Goal: Information Seeking & Learning: Understand process/instructions

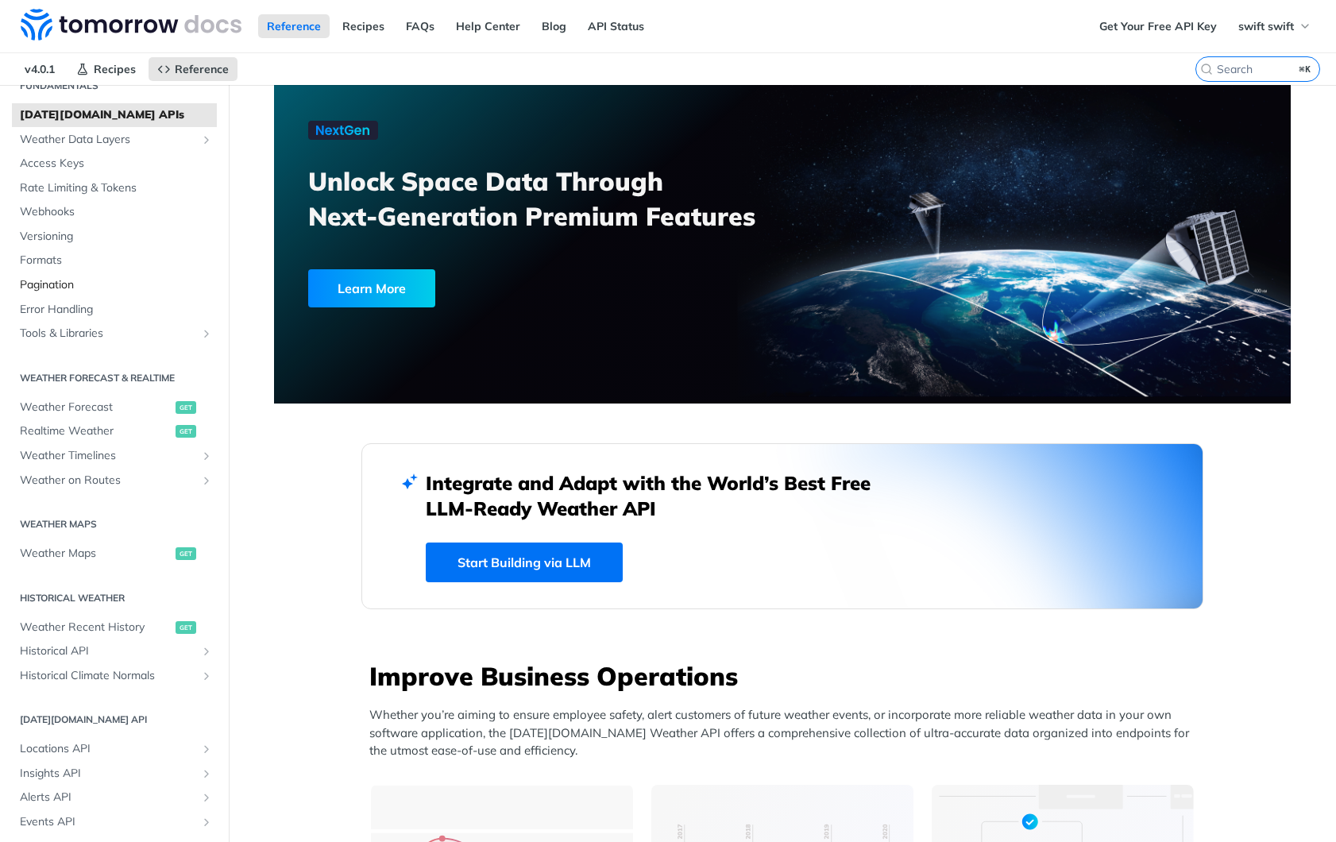
scroll to position [72, 0]
click at [87, 405] on span "Weather Forecast" at bounding box center [96, 405] width 152 height 16
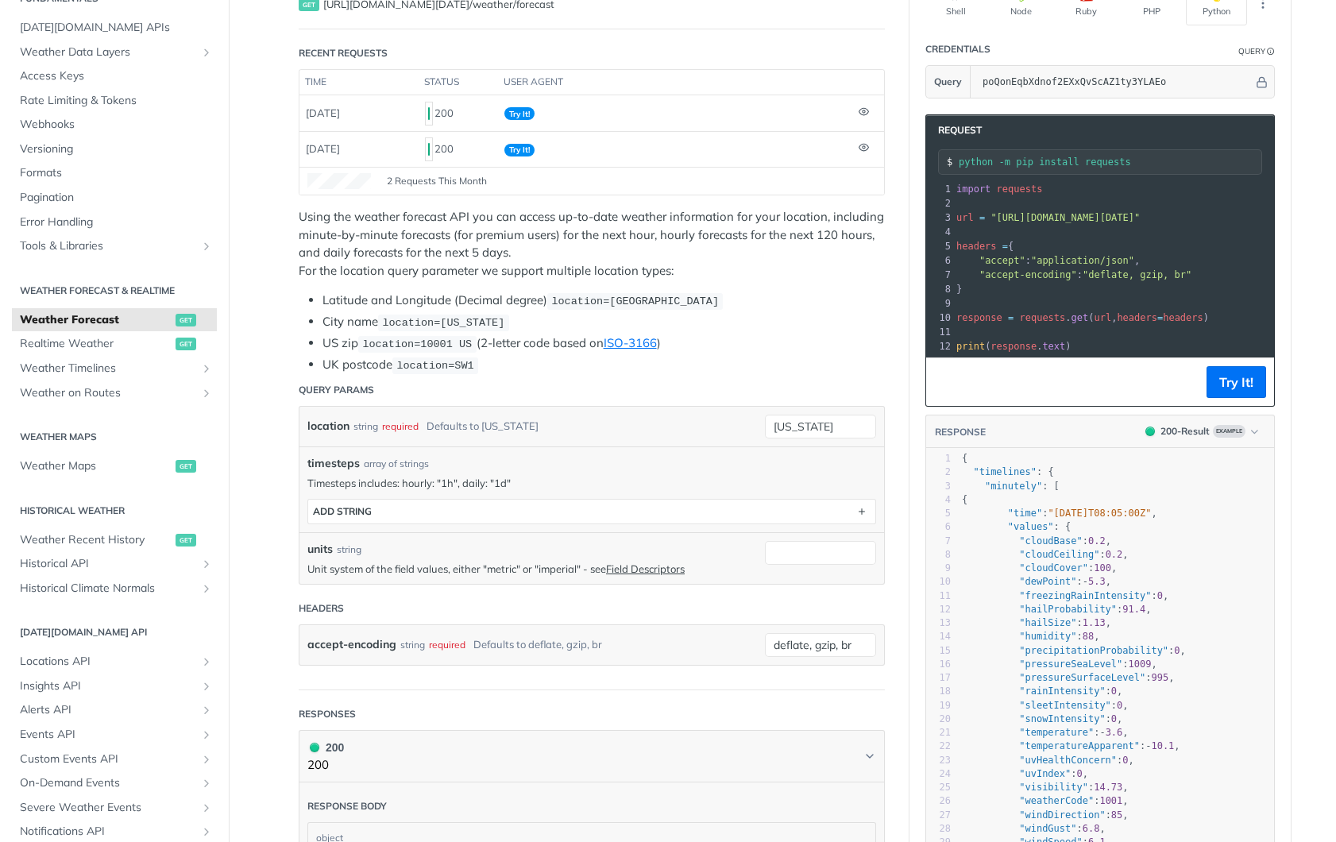
scroll to position [199, 0]
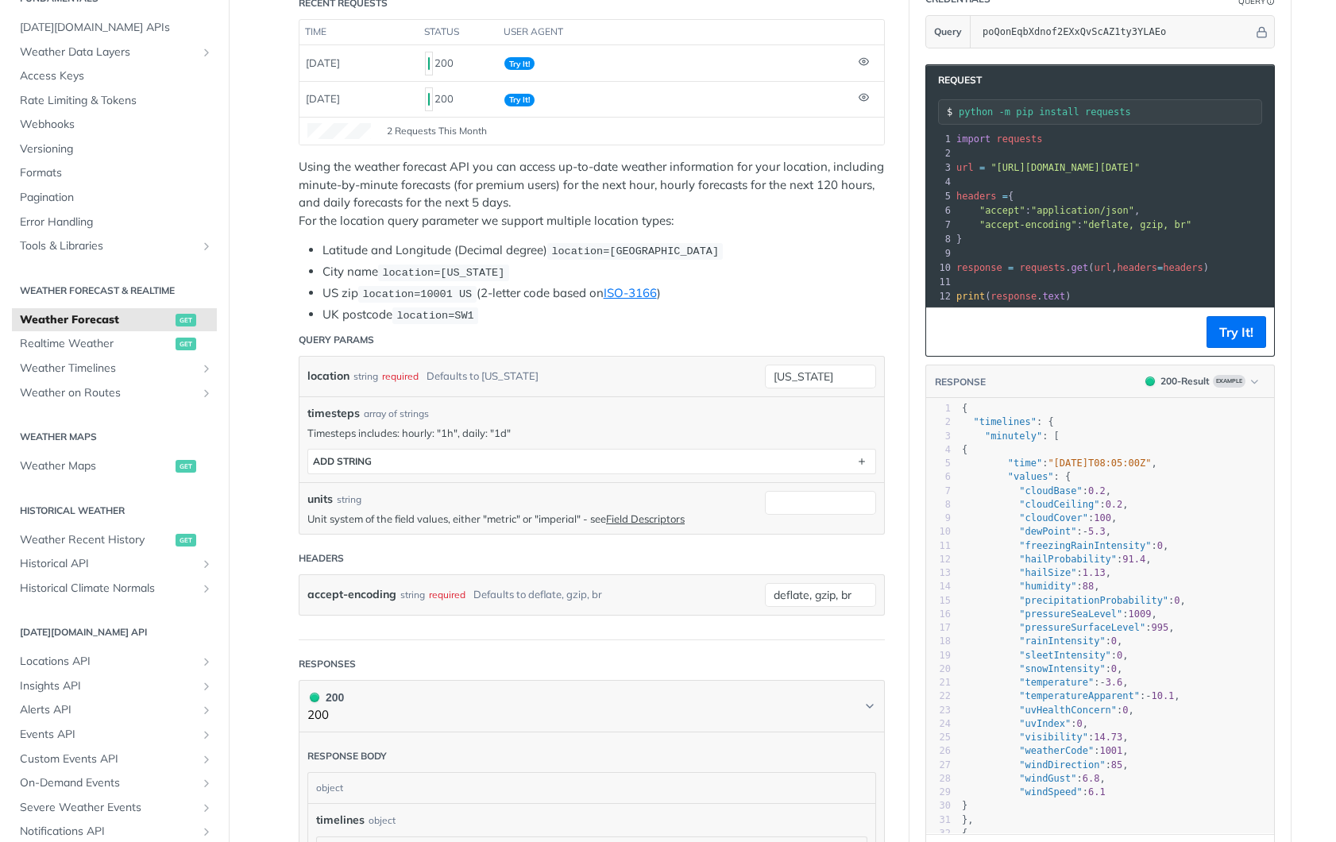
click at [335, 411] on span "timesteps" at bounding box center [333, 413] width 52 height 17
copy span "timesteps"
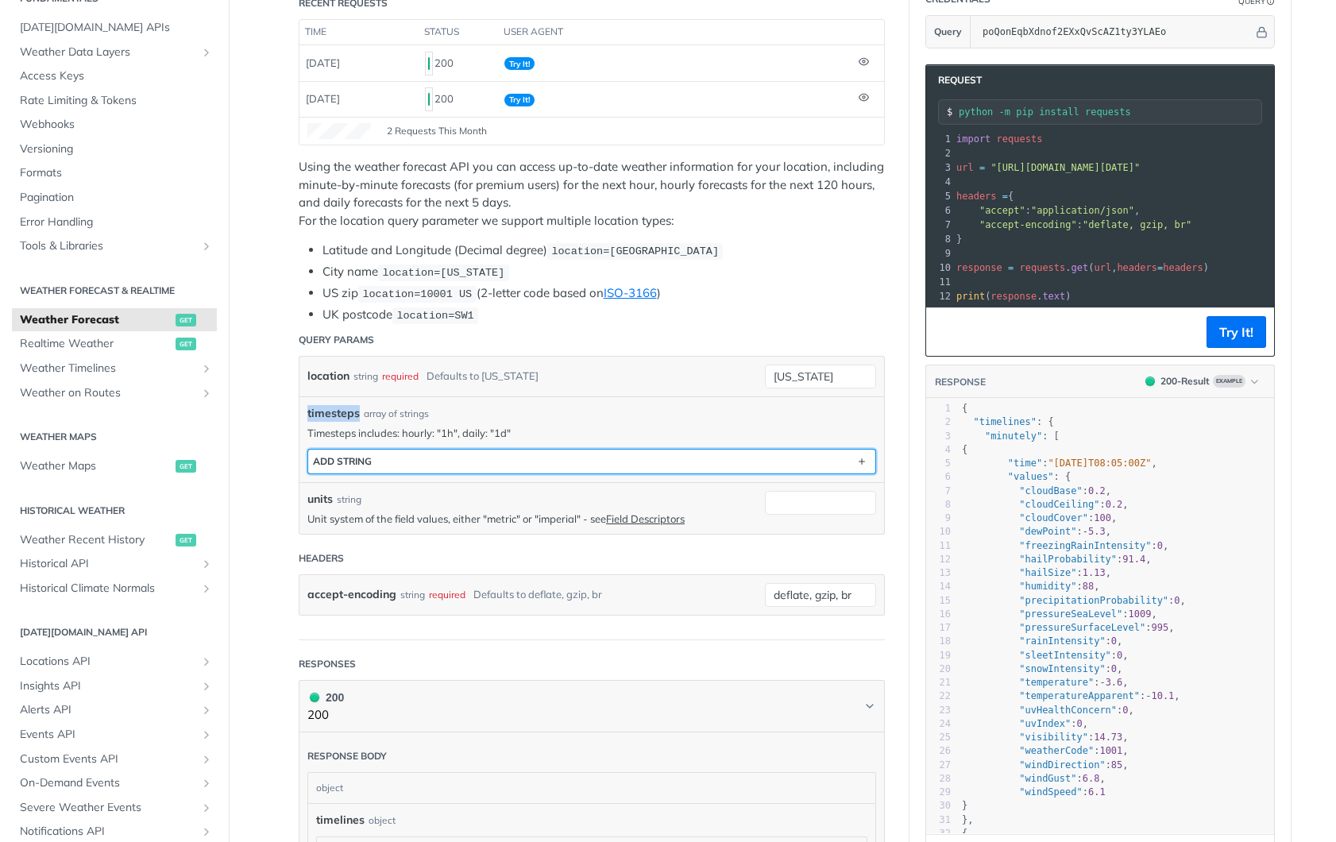
click at [485, 453] on button "ADD string" at bounding box center [591, 462] width 567 height 24
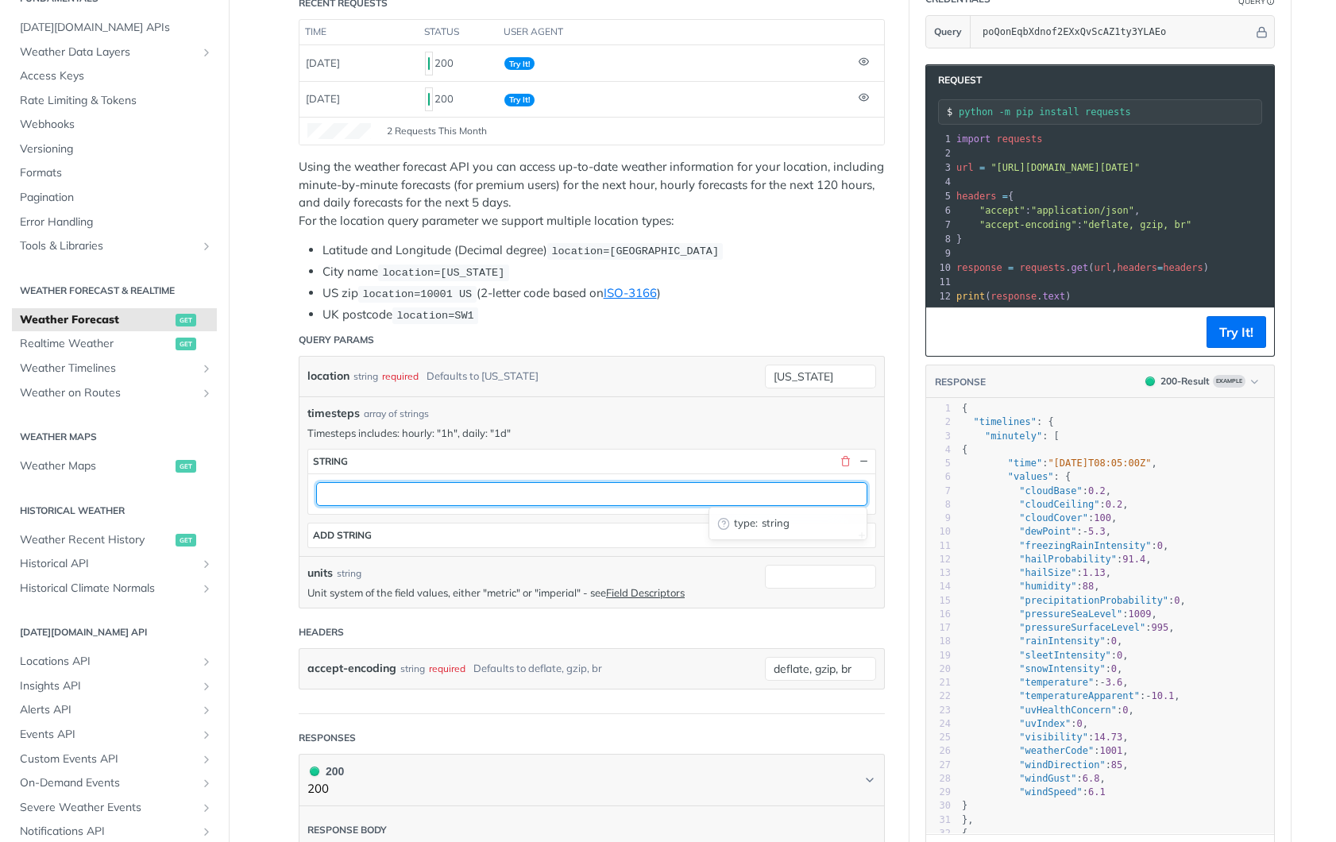
click at [384, 495] on input "text" at bounding box center [591, 494] width 551 height 24
type input "5d"
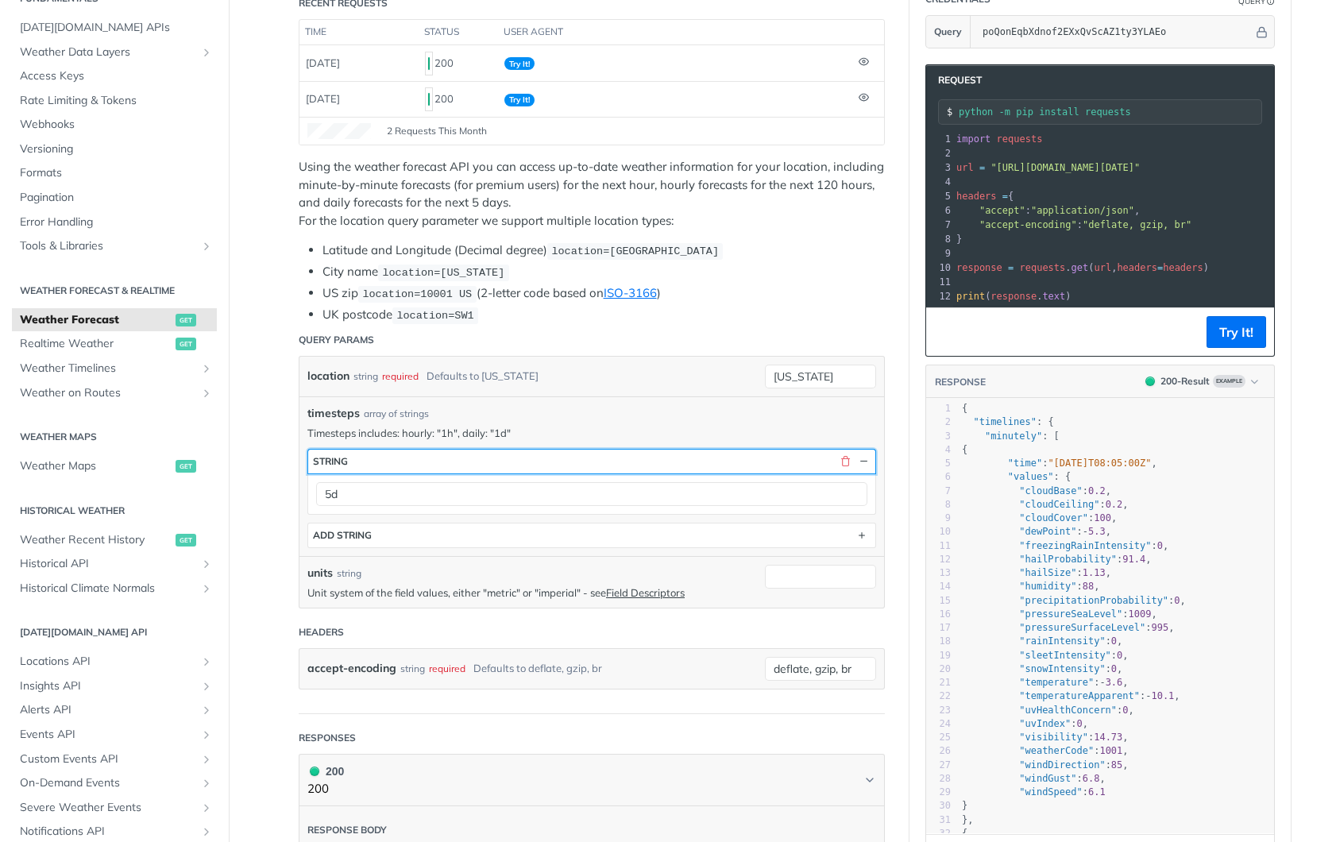
click at [520, 458] on button "string" at bounding box center [591, 462] width 567 height 24
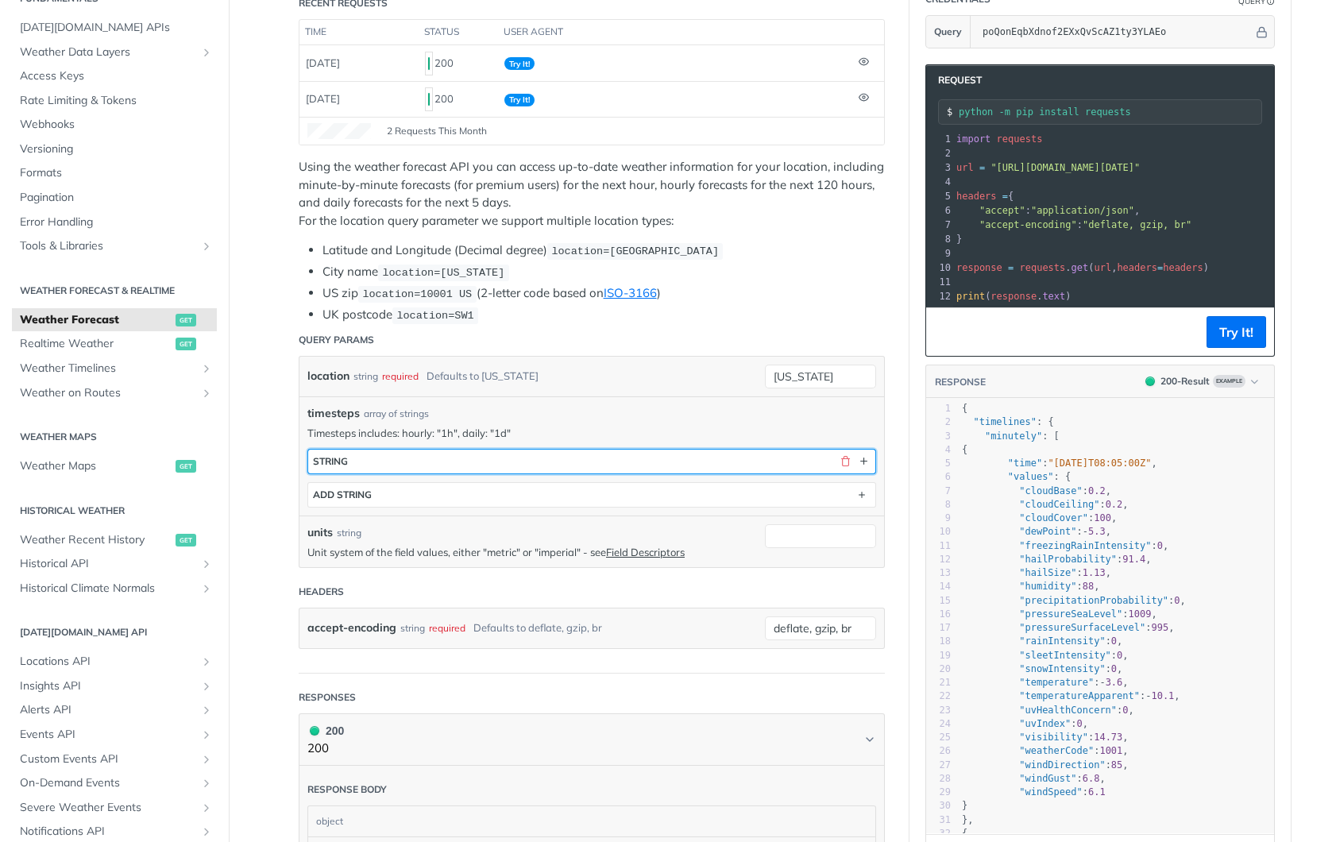
scroll to position [199, 0]
click at [405, 459] on button "string" at bounding box center [591, 461] width 567 height 24
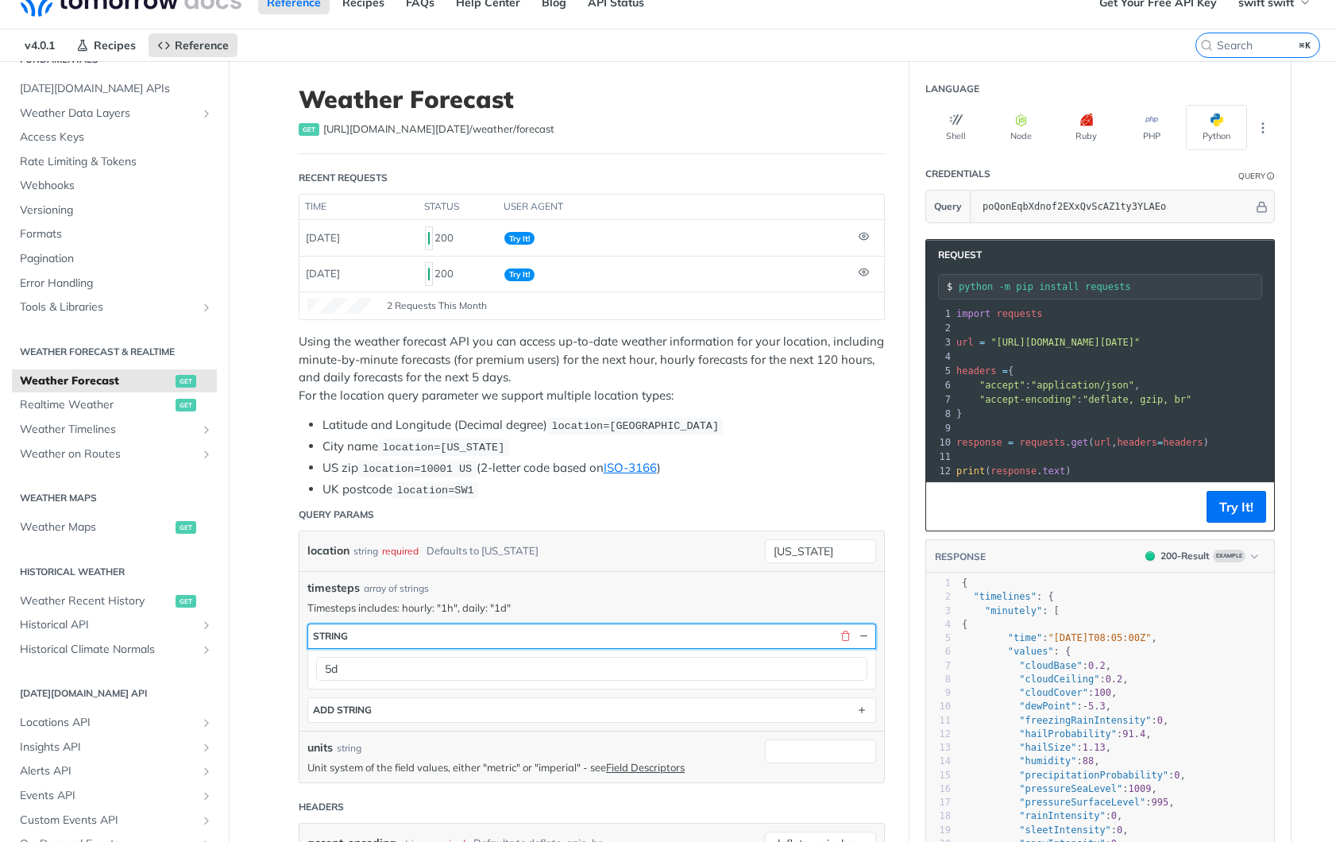
scroll to position [48, 0]
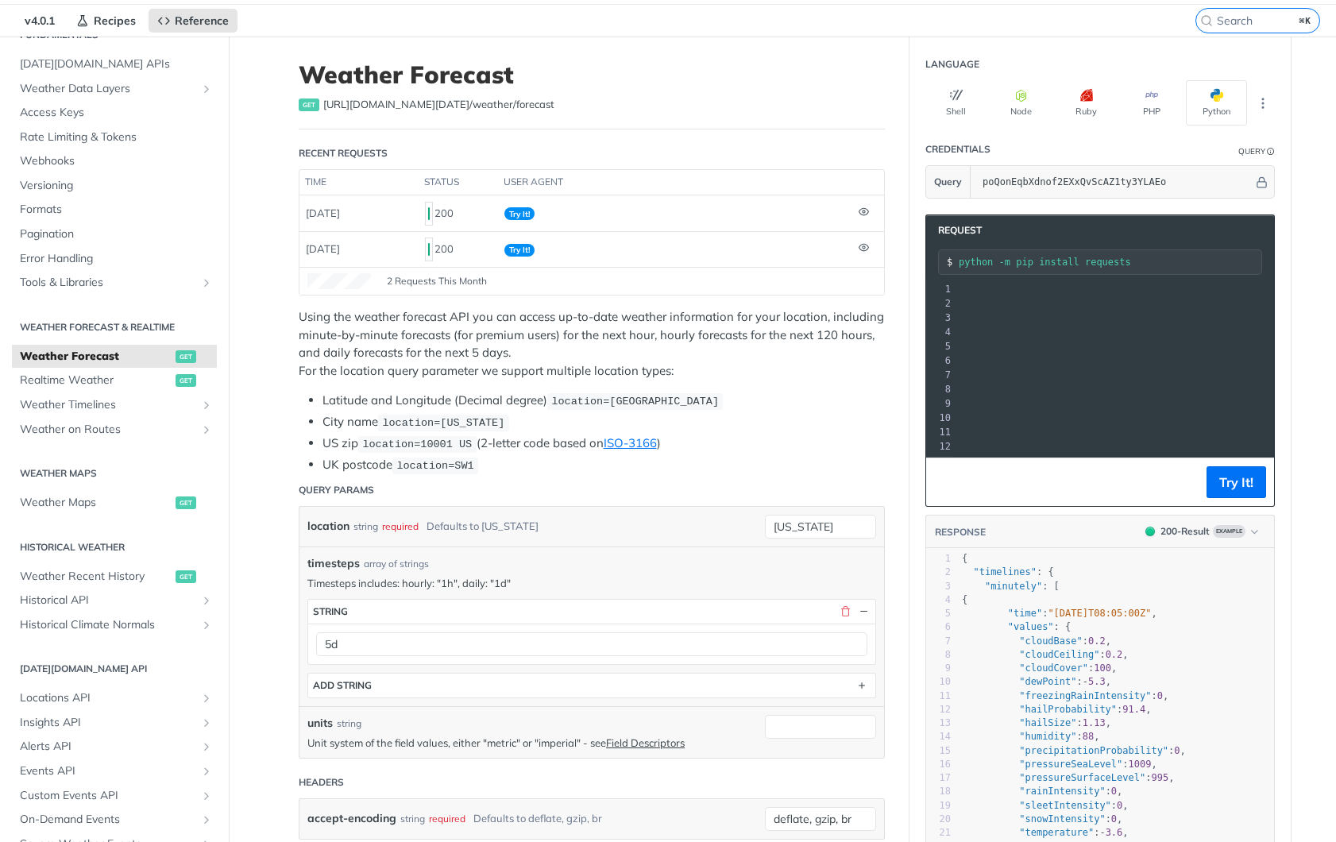
drag, startPoint x: 1054, startPoint y: 320, endPoint x: 1116, endPoint y: 320, distance: 62.0
click at [828, 320] on span ""[URL][DOMAIN_NAME][DATE]"" at bounding box center [752, 317] width 149 height 11
copy span "timesteps=5"
drag, startPoint x: 997, startPoint y: 320, endPoint x: 1263, endPoint y: 320, distance: 266.1
click at [744, 319] on span ""[URL][DOMAIN_NAME][DATE]"" at bounding box center [668, 317] width 149 height 11
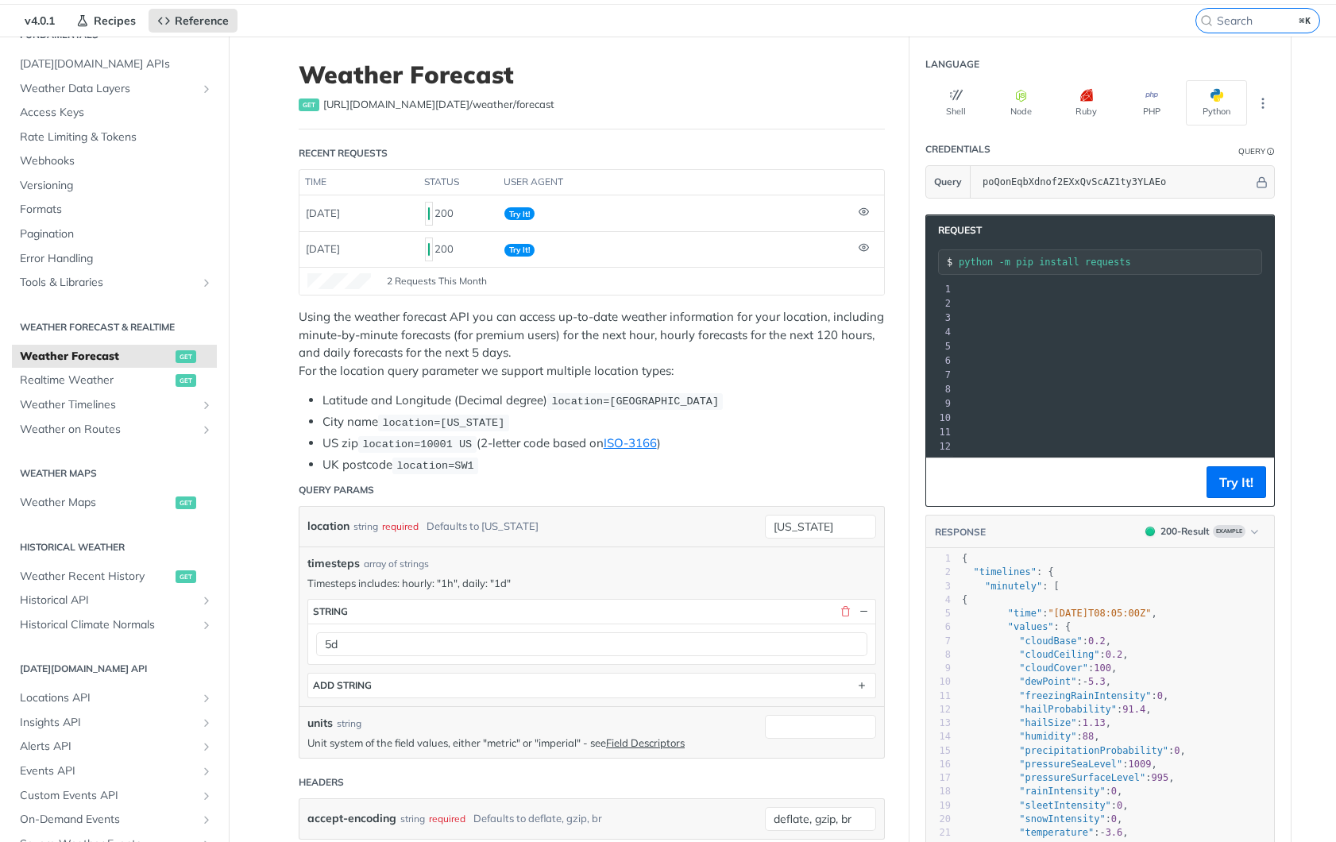
copy span "[URL][DOMAIN_NAME][DATE]"
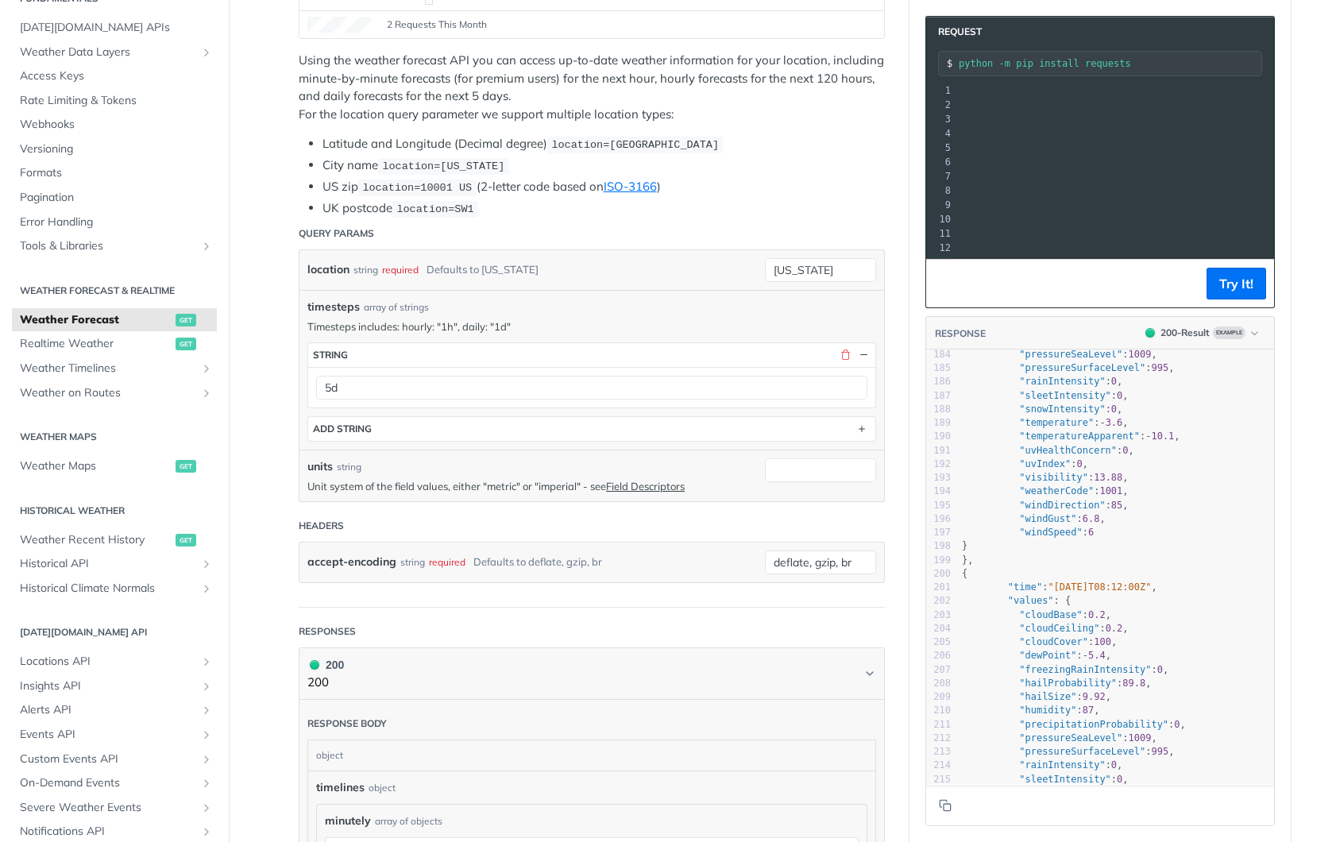
scroll to position [2673, 0]
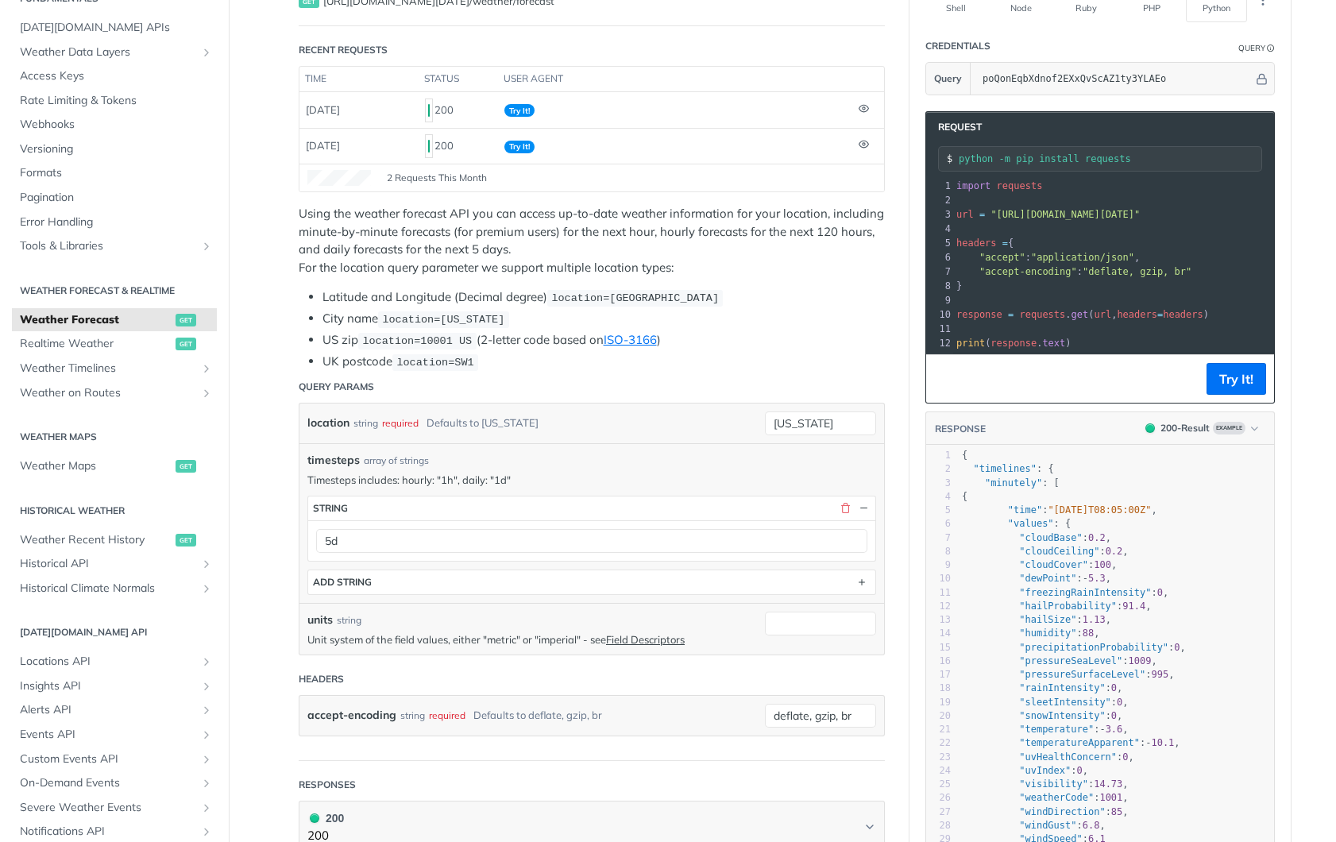
click at [997, 257] on span ""accept"" at bounding box center [1002, 257] width 46 height 11
copy span "accept"
click at [1064, 257] on span ""application/json"" at bounding box center [1082, 257] width 103 height 11
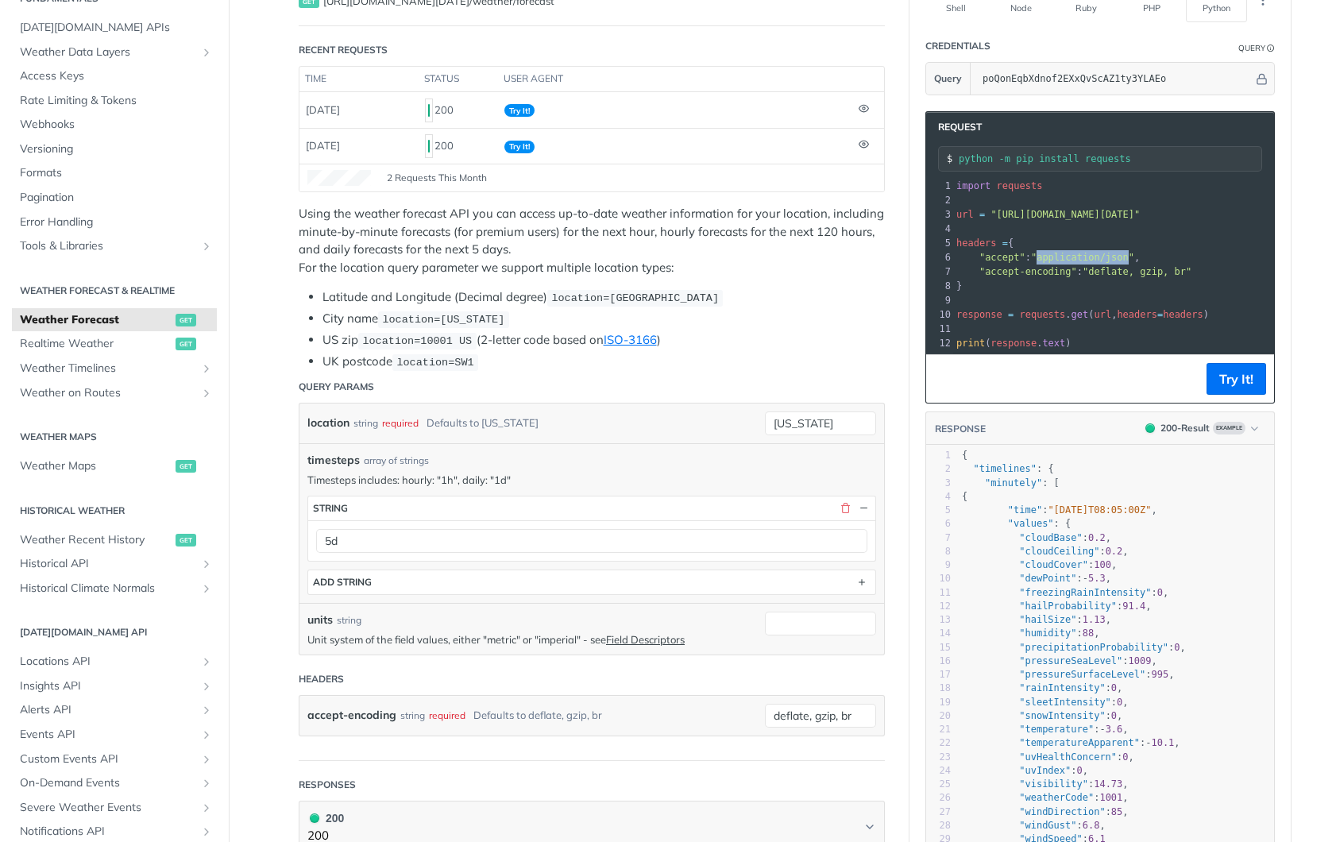
click at [1134, 257] on span ""application/json"" at bounding box center [1082, 257] width 103 height 11
copy span "application/json"
drag, startPoint x: 1095, startPoint y: 270, endPoint x: 1189, endPoint y: 275, distance: 94.7
click at [1189, 274] on span ""deflate, gzip, br"" at bounding box center [1137, 271] width 109 height 11
copy span "deflate, gzip, br"
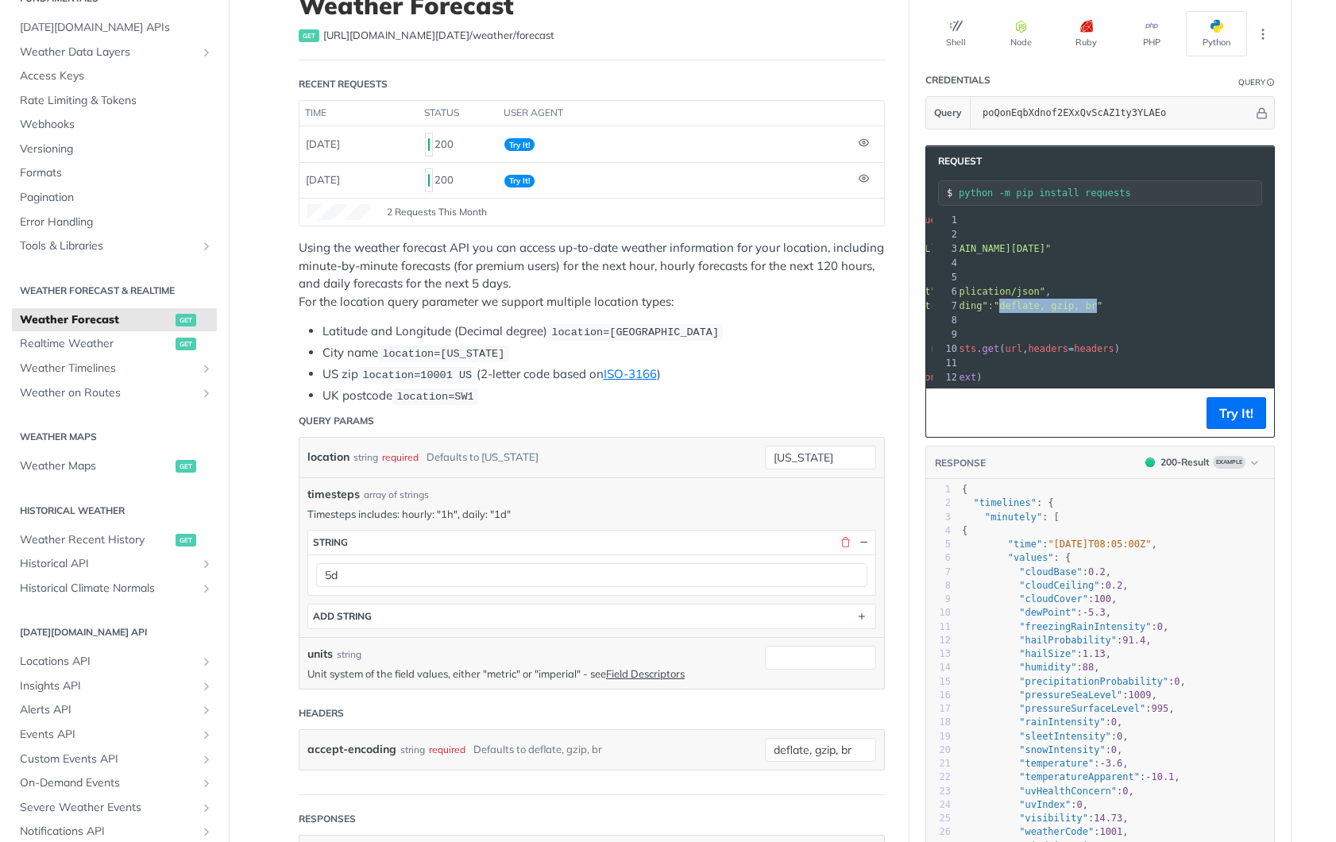
scroll to position [0, 0]
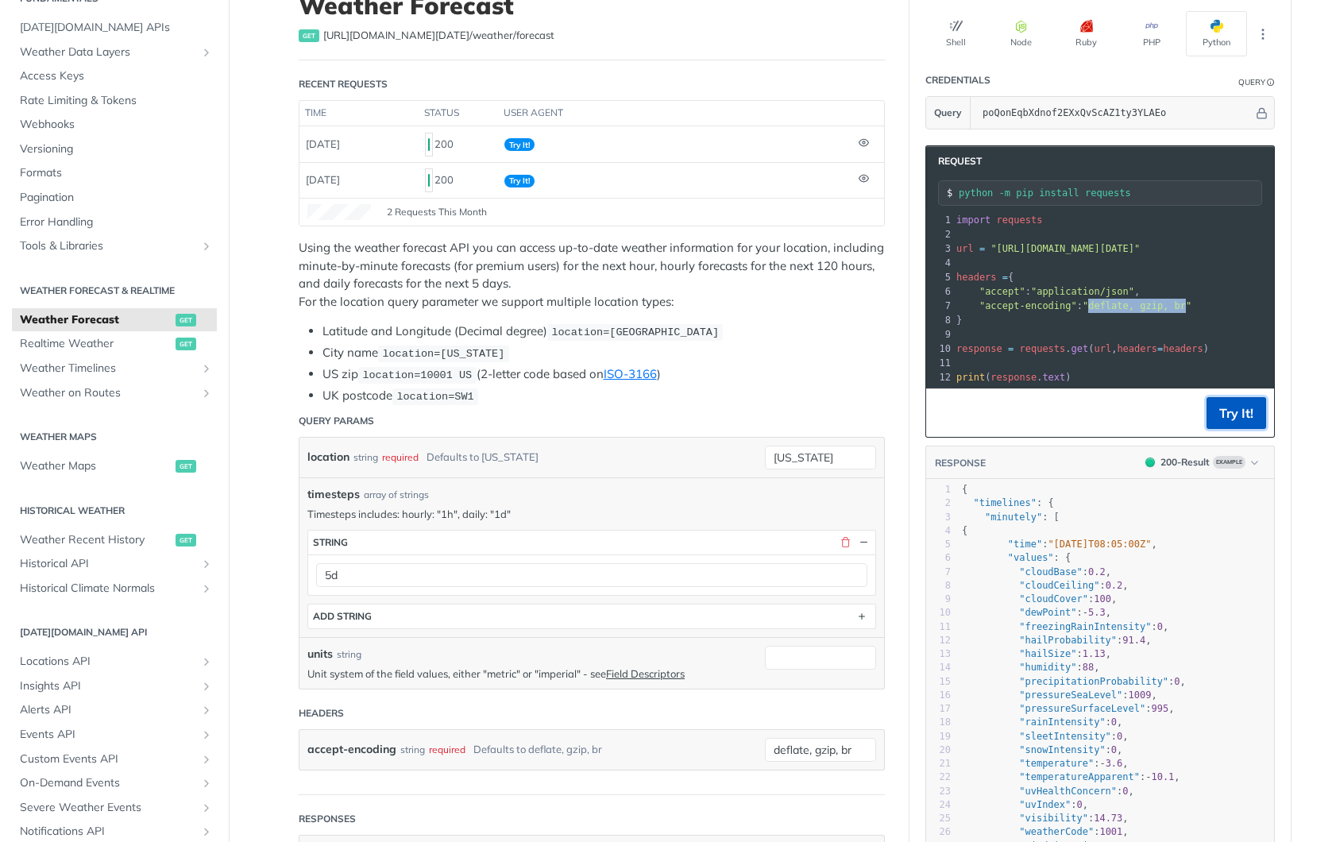
click at [1240, 409] on button "Try It!" at bounding box center [1237, 413] width 60 height 32
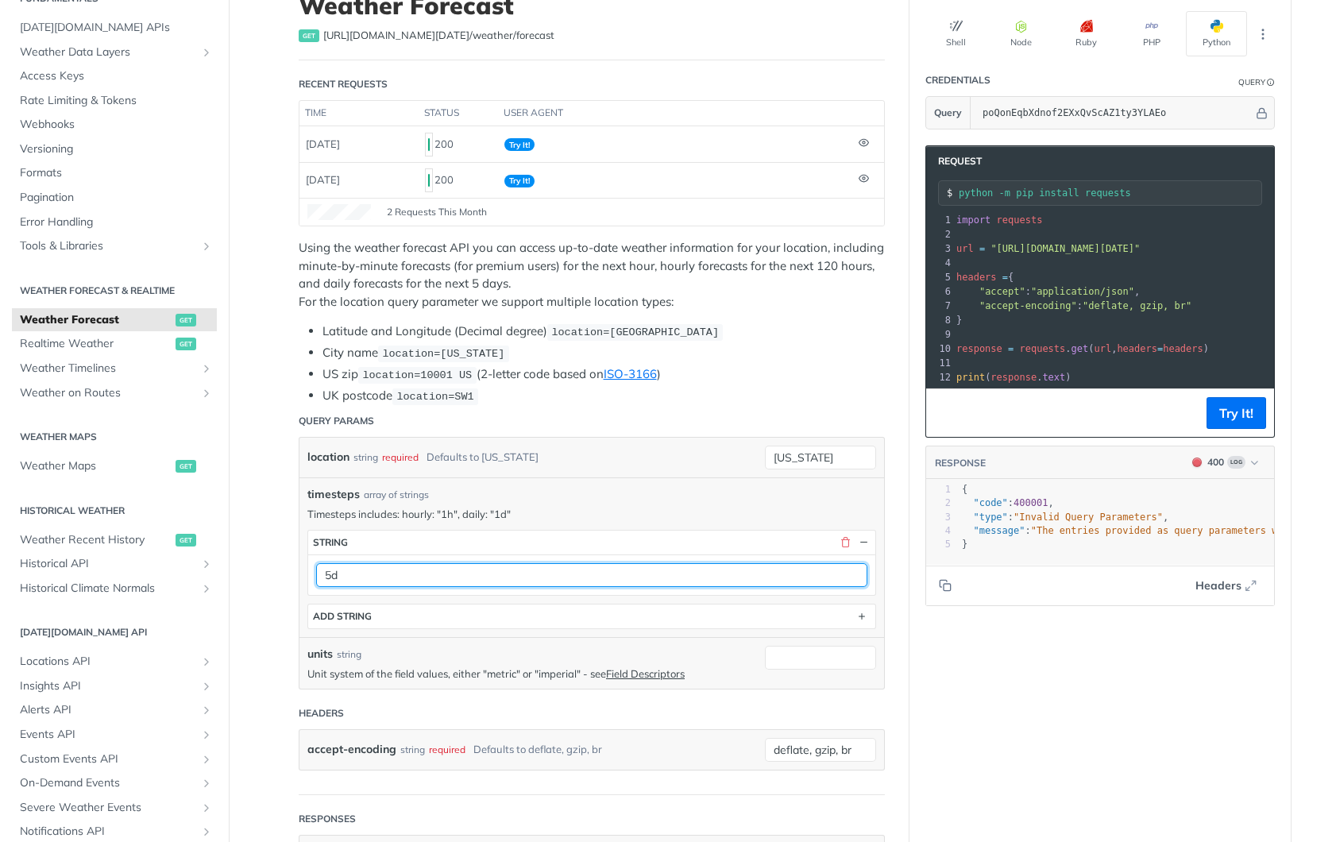
click at [396, 576] on input "5d" at bounding box center [591, 575] width 551 height 24
type input "5"
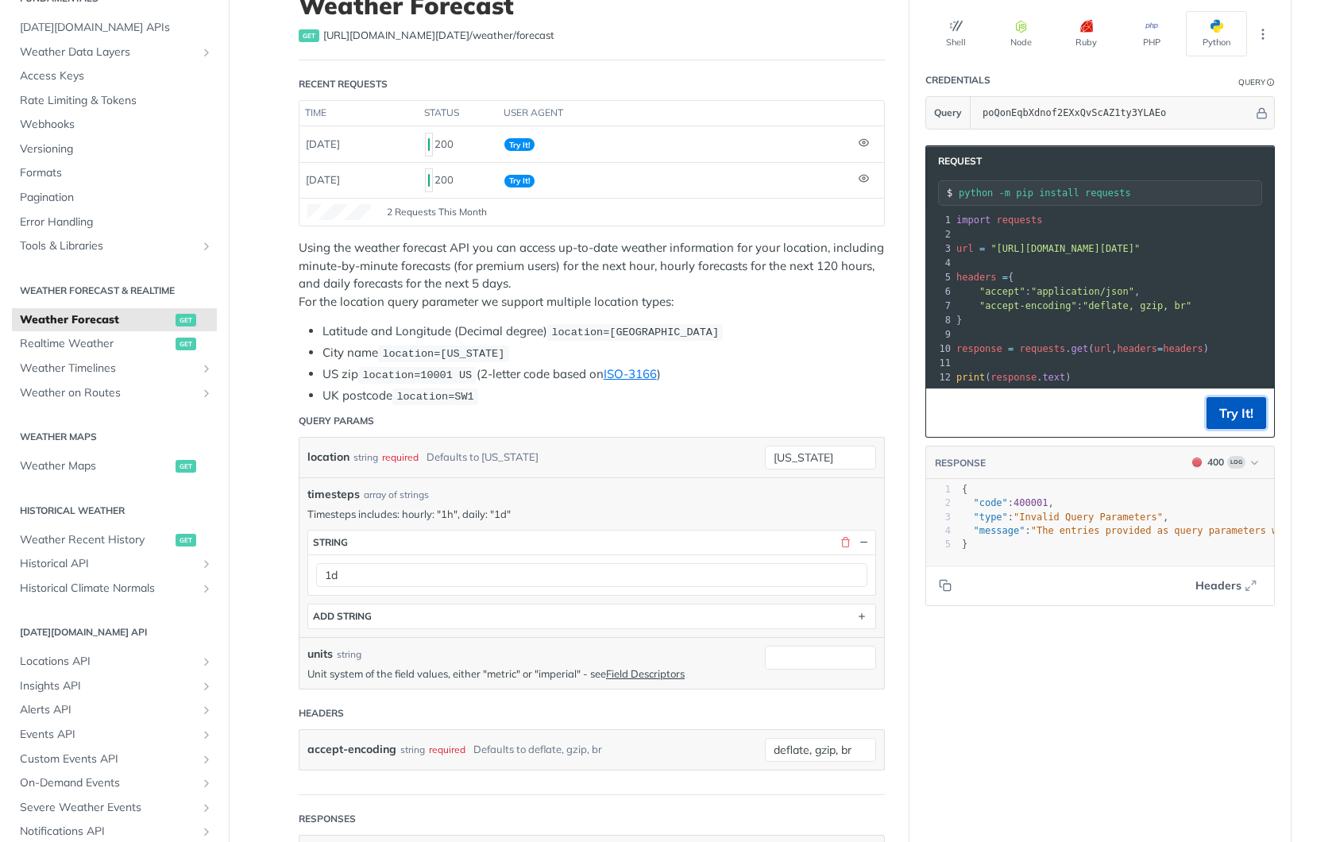
click at [1234, 413] on button "Try It!" at bounding box center [1237, 413] width 60 height 32
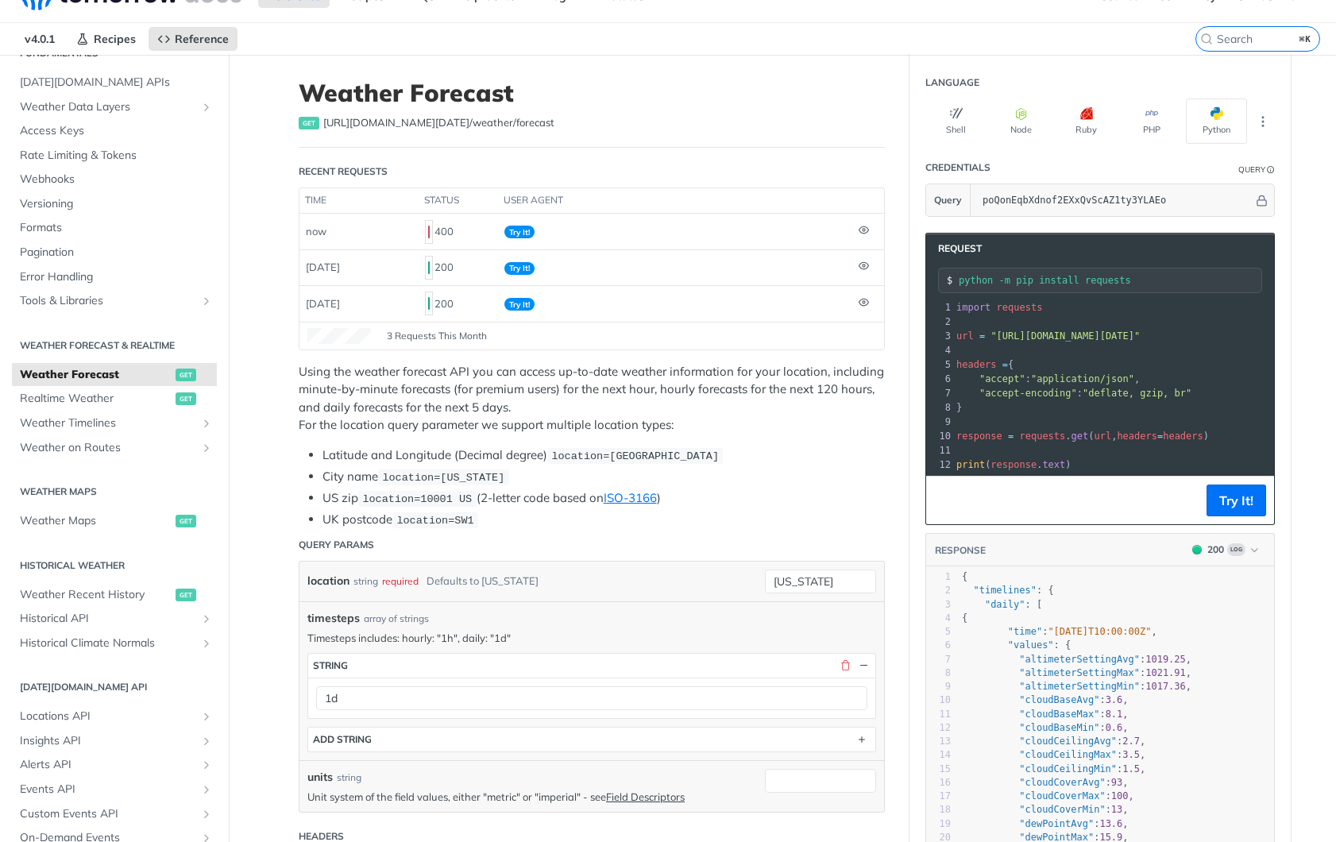
scroll to position [222, 0]
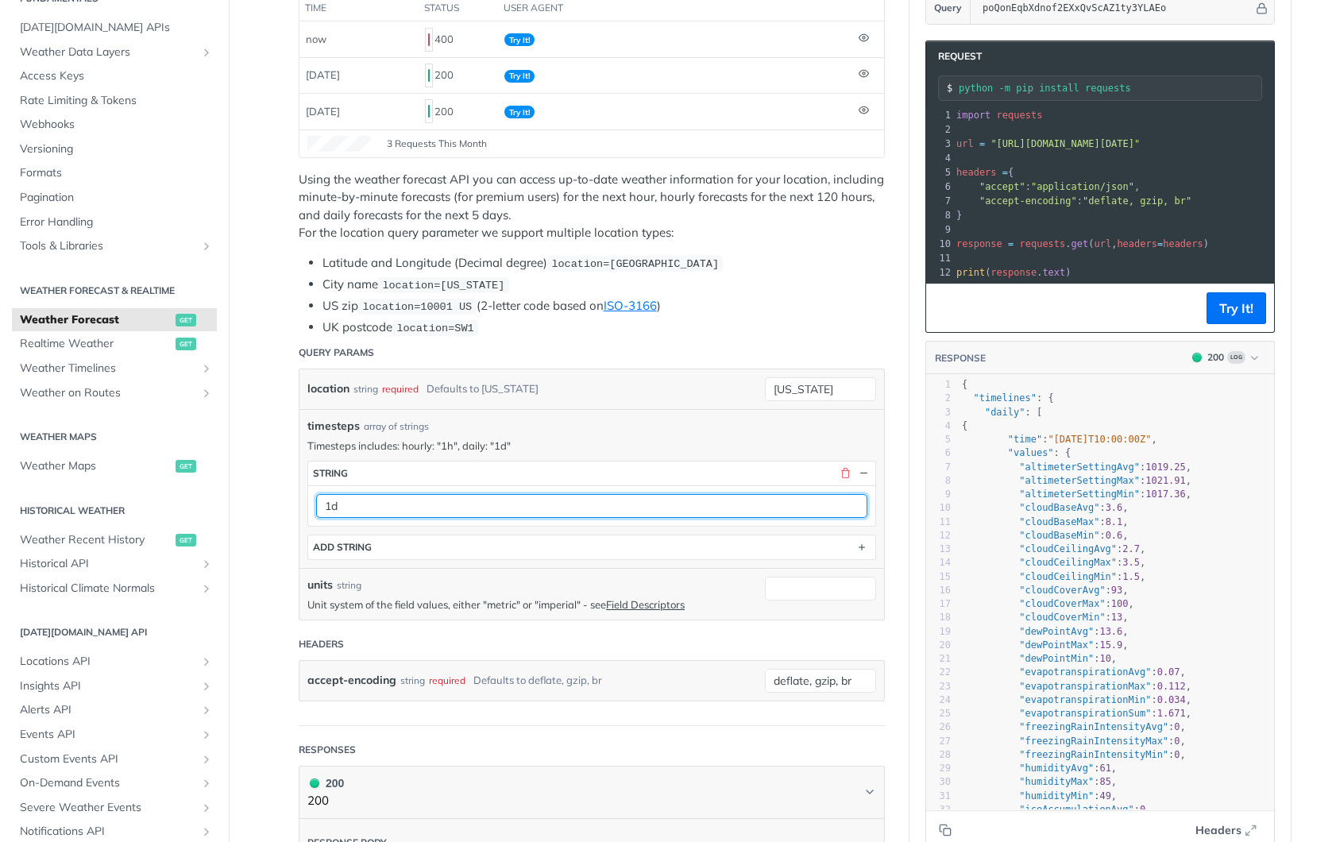
click at [395, 509] on input "1d" at bounding box center [591, 506] width 551 height 24
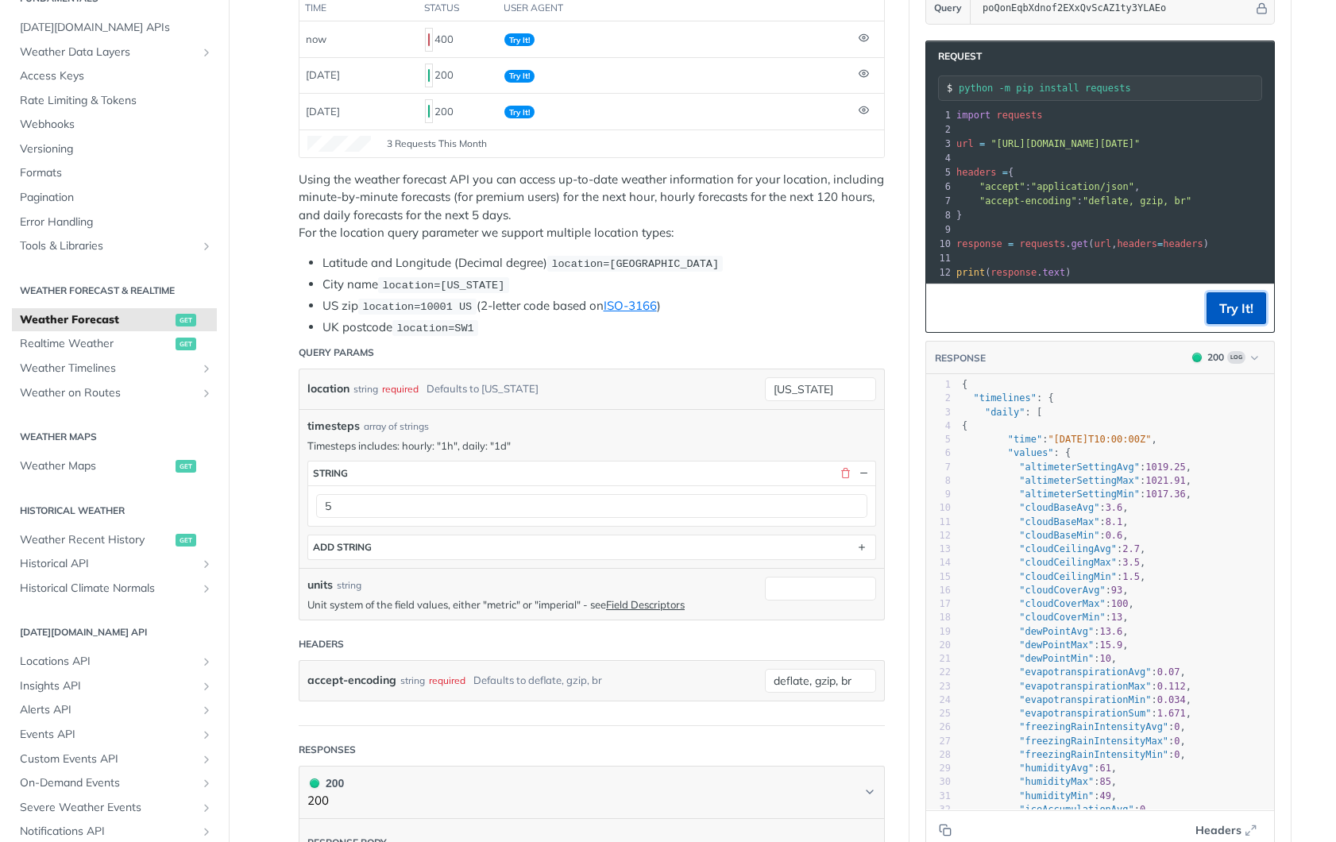
click at [1238, 312] on button "Try It!" at bounding box center [1237, 308] width 60 height 32
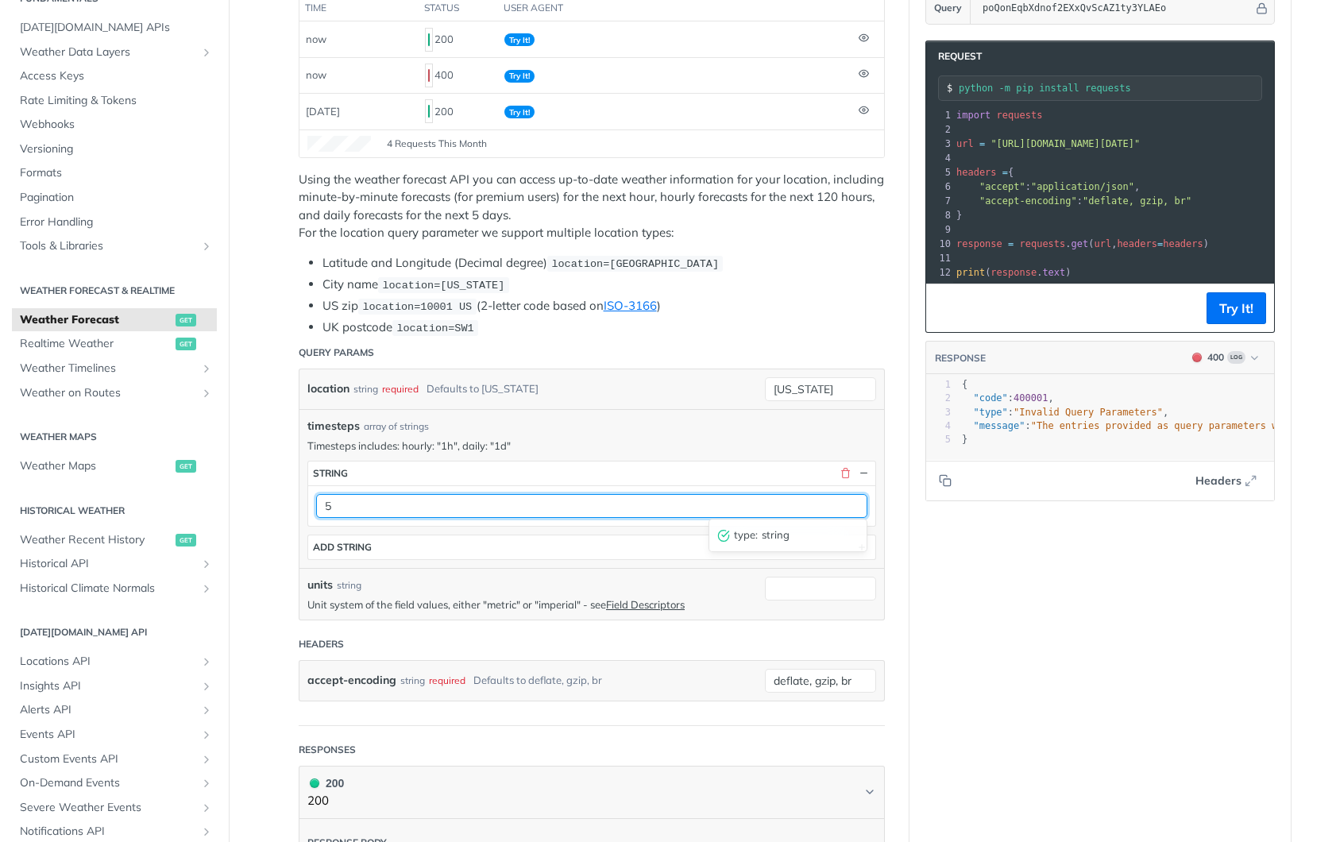
click at [411, 505] on input "5" at bounding box center [591, 506] width 551 height 24
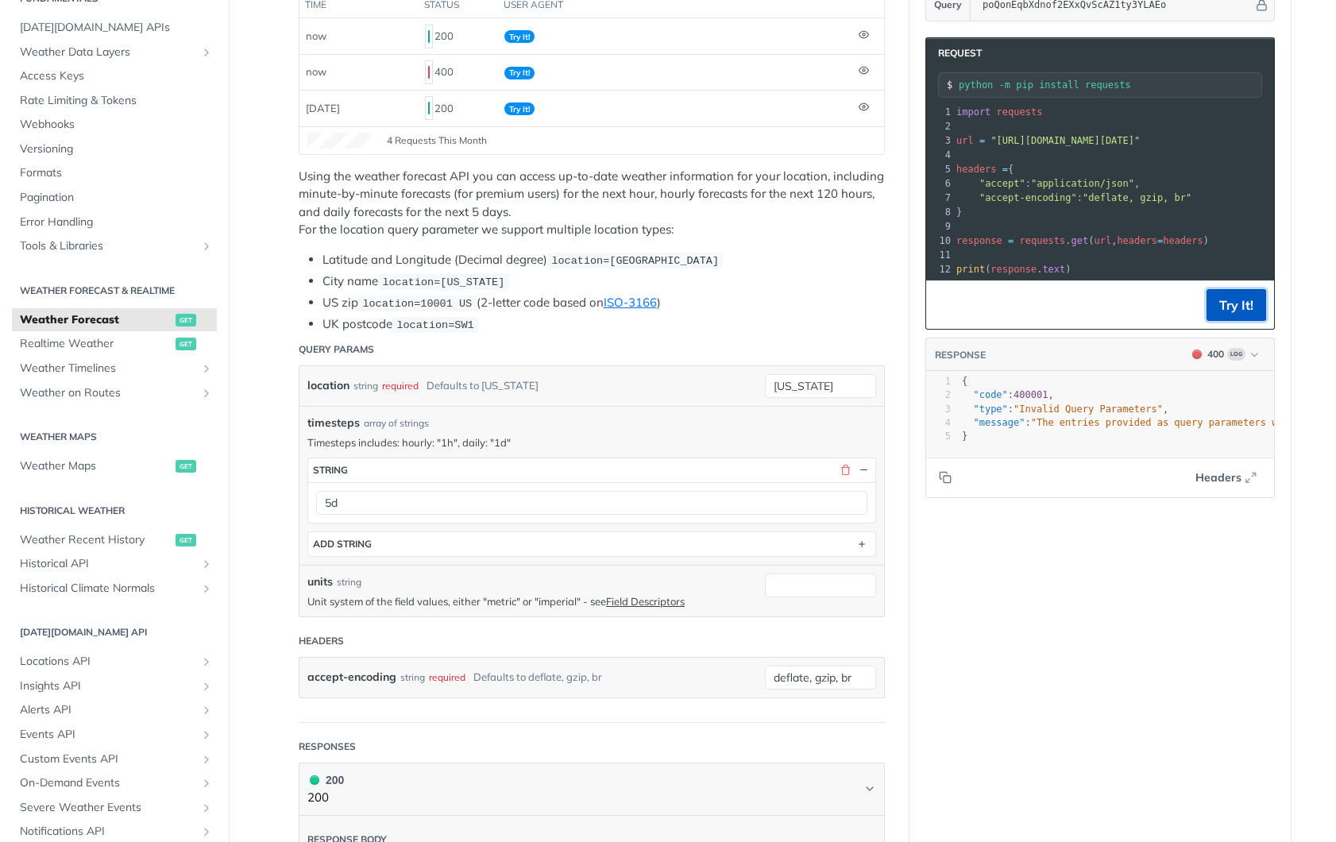
drag, startPoint x: 1234, startPoint y: 299, endPoint x: 1203, endPoint y: 313, distance: 33.1
click at [1234, 299] on button "Try It!" at bounding box center [1237, 305] width 60 height 32
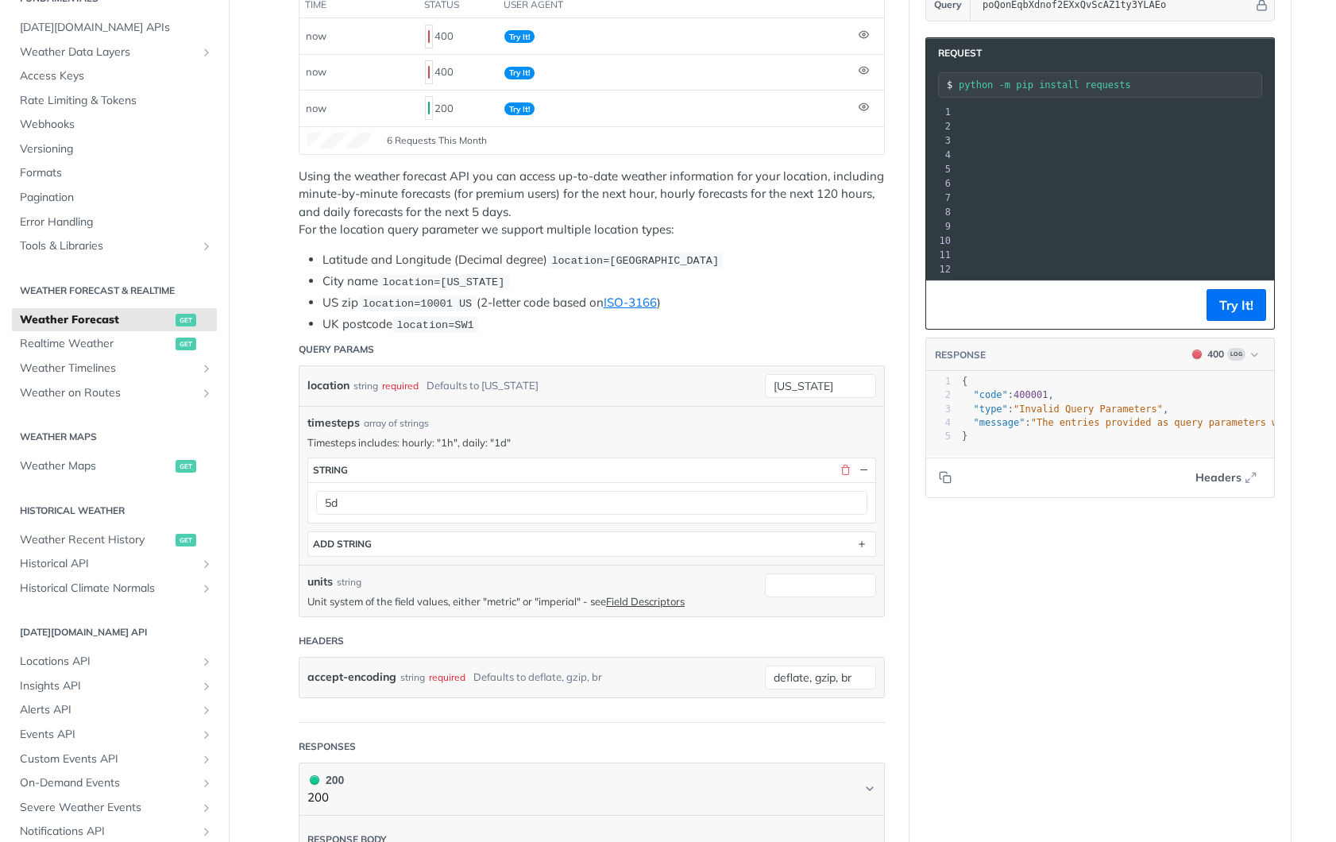
click at [479, 581] on div "units string" at bounding box center [532, 582] width 450 height 17
click at [312, 581] on label "units" at bounding box center [319, 582] width 25 height 17
click at [765, 581] on input "units" at bounding box center [820, 586] width 111 height 24
click at [637, 577] on div "units string" at bounding box center [532, 582] width 450 height 17
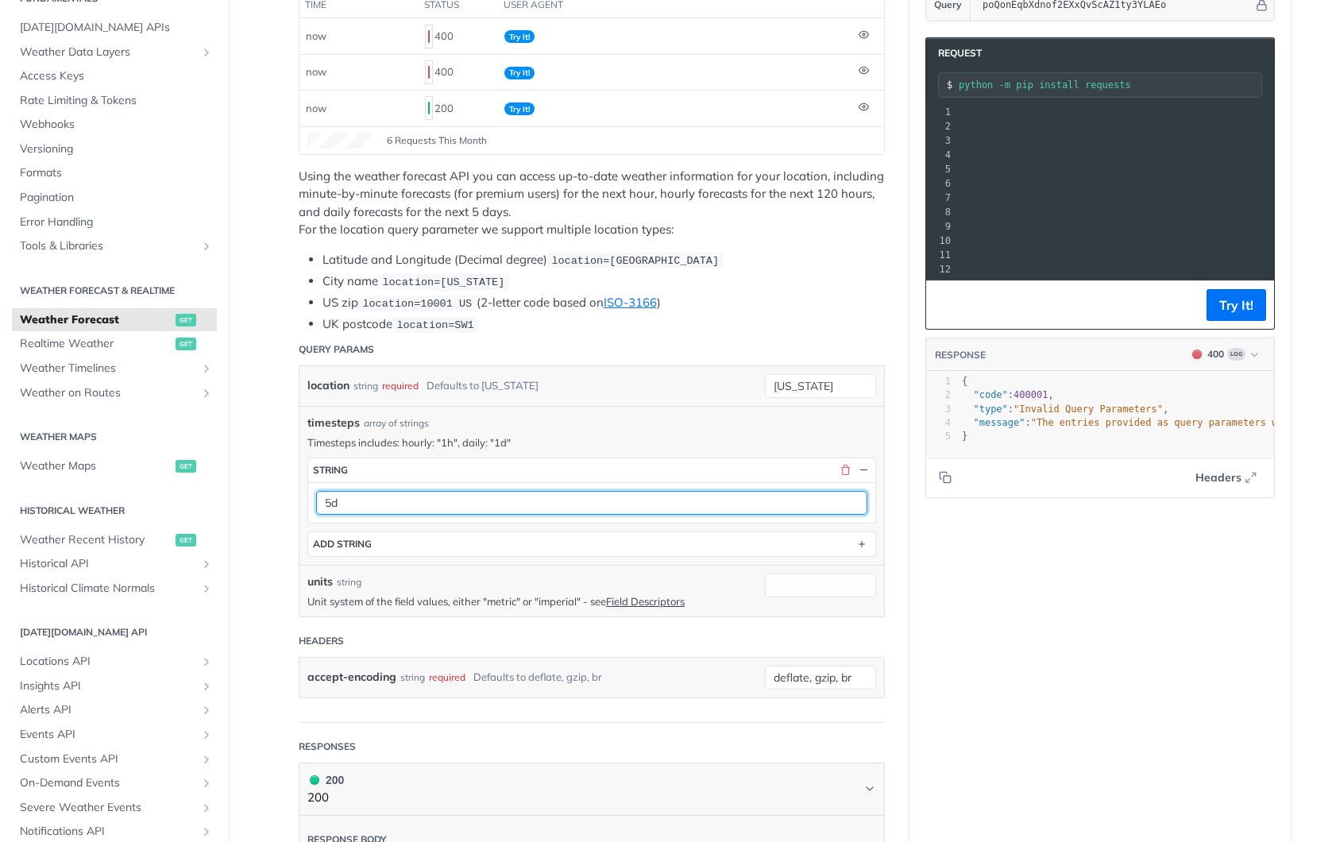
click at [423, 497] on input "5d" at bounding box center [591, 503] width 551 height 24
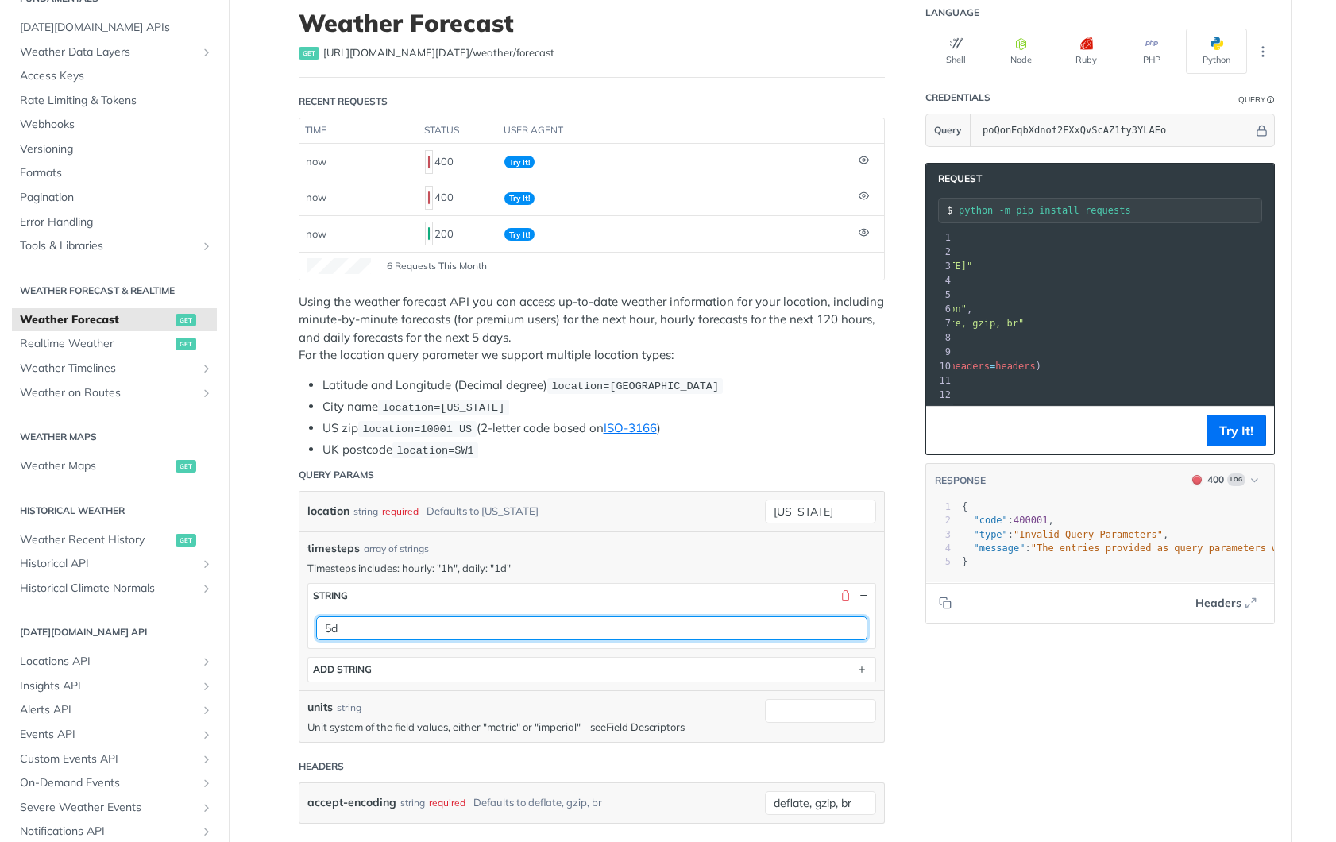
drag, startPoint x: 330, startPoint y: 622, endPoint x: 314, endPoint y: 622, distance: 15.9
click at [314, 623] on div "5d" at bounding box center [591, 628] width 567 height 41
click at [725, 632] on input "1d" at bounding box center [591, 628] width 551 height 24
type input "1d"
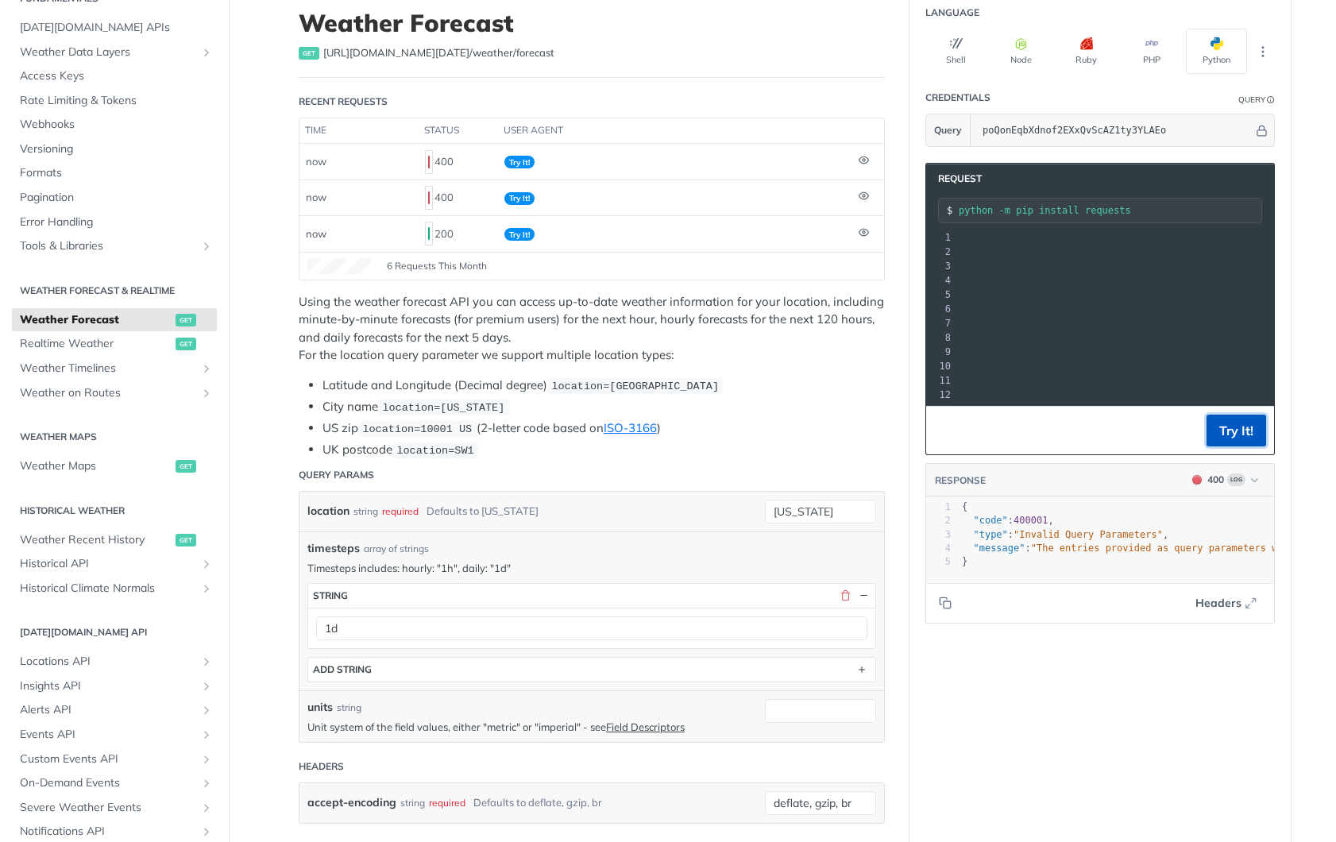
click at [1246, 427] on button "Try It!" at bounding box center [1237, 431] width 60 height 32
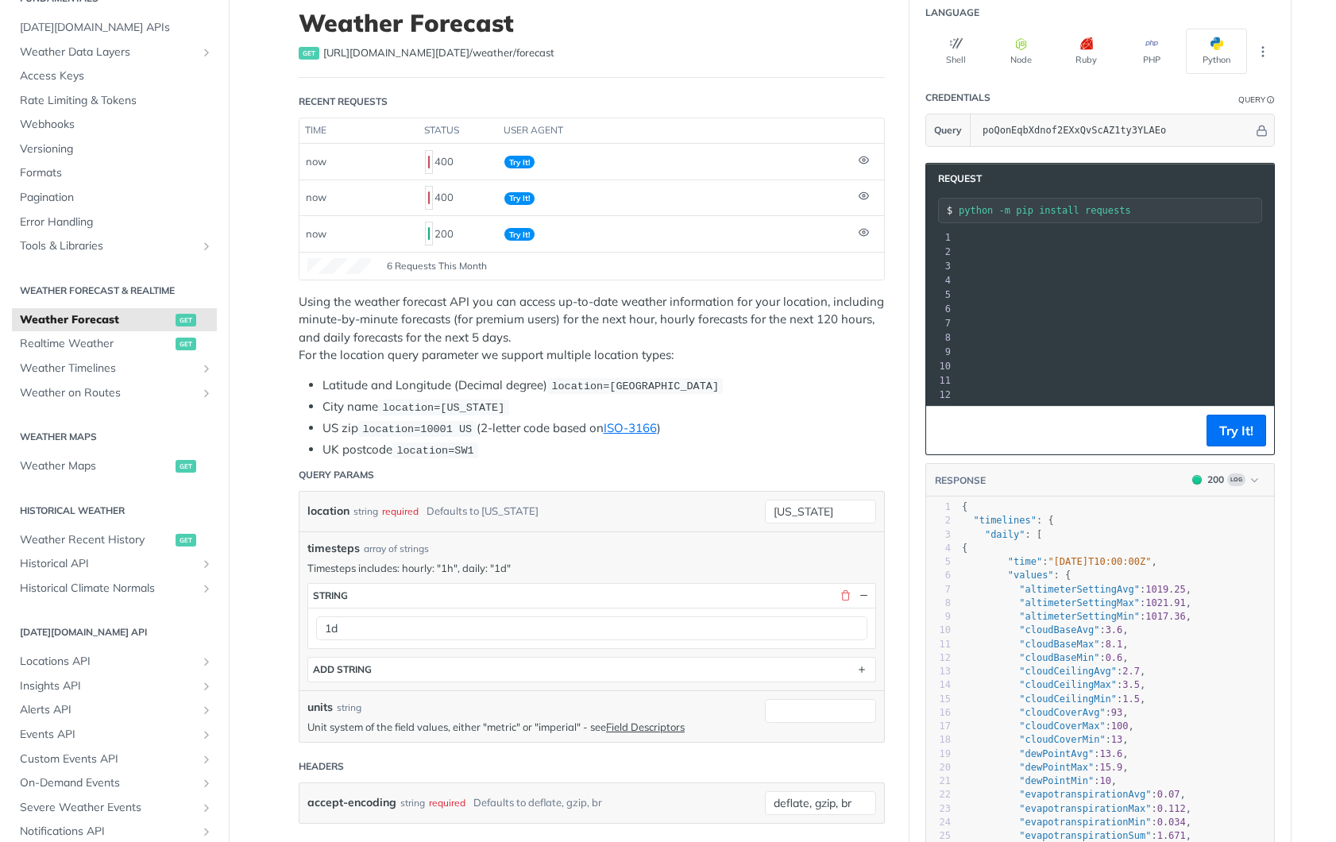
click at [710, 388] on span "location=[GEOGRAPHIC_DATA]" at bounding box center [635, 387] width 168 height 12
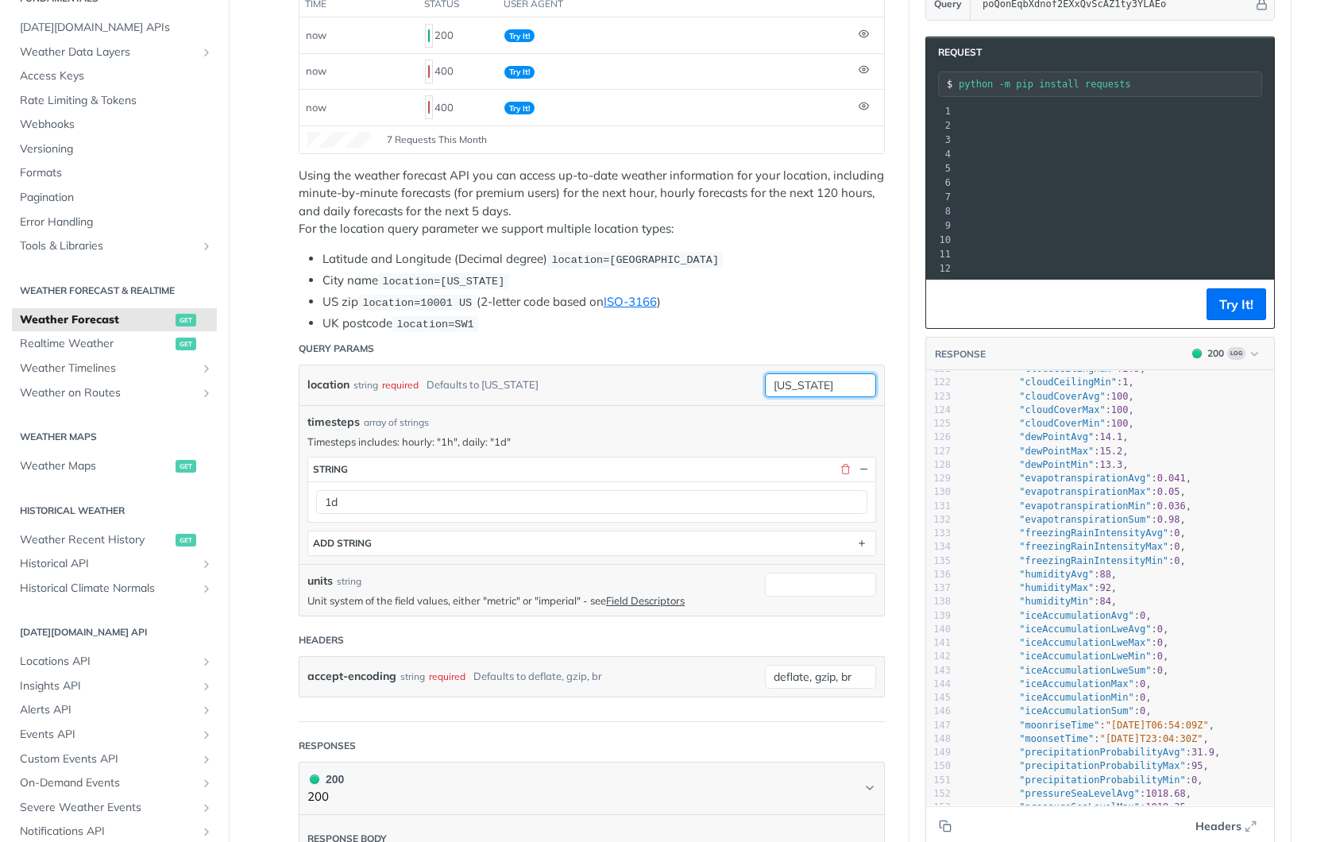
click at [842, 377] on input "[US_STATE]" at bounding box center [820, 385] width 111 height 24
type input "Tashkent"
click at [608, 349] on header "Query Params" at bounding box center [592, 349] width 586 height 32
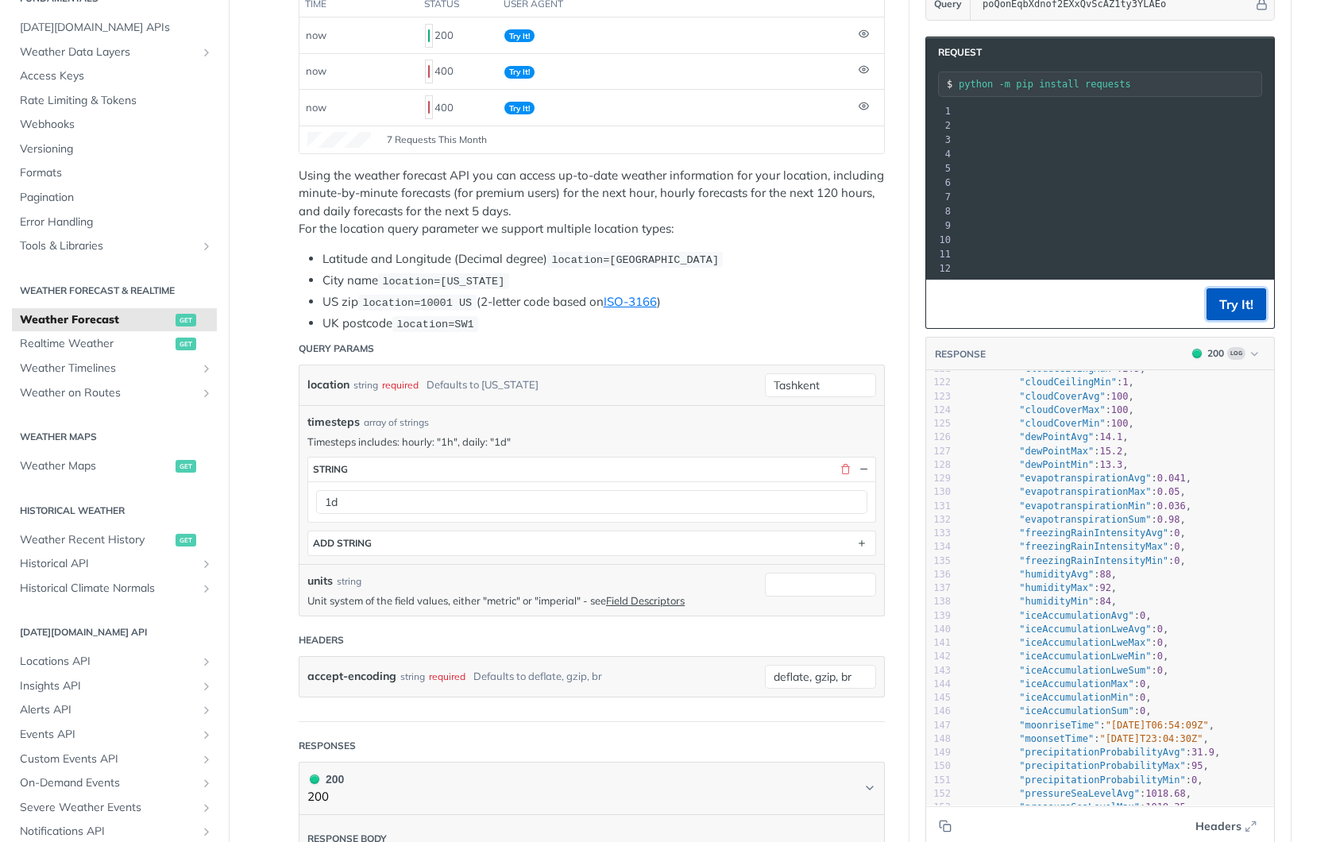
click at [1230, 308] on button "Try It!" at bounding box center [1237, 304] width 60 height 32
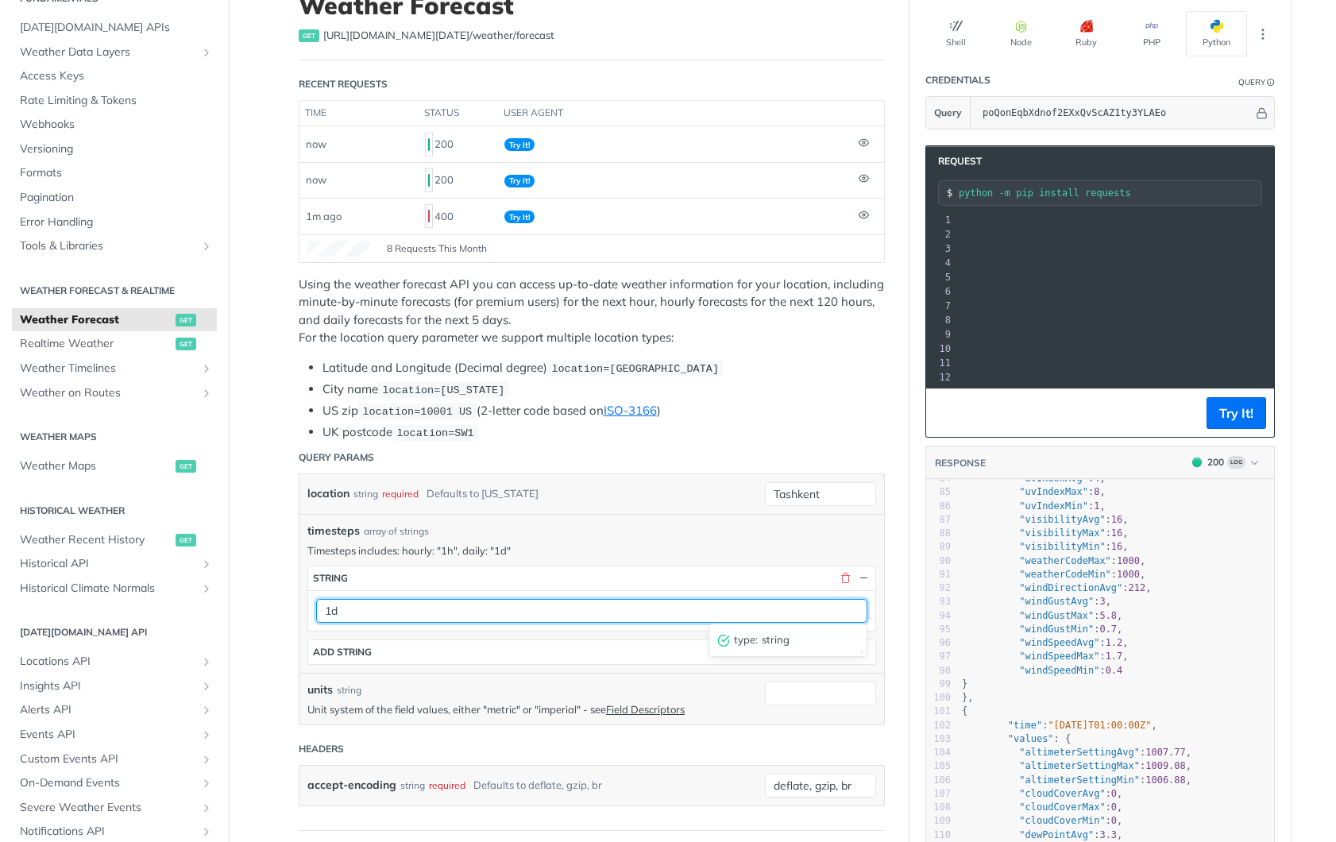
click at [359, 614] on input "1d" at bounding box center [591, 611] width 551 height 24
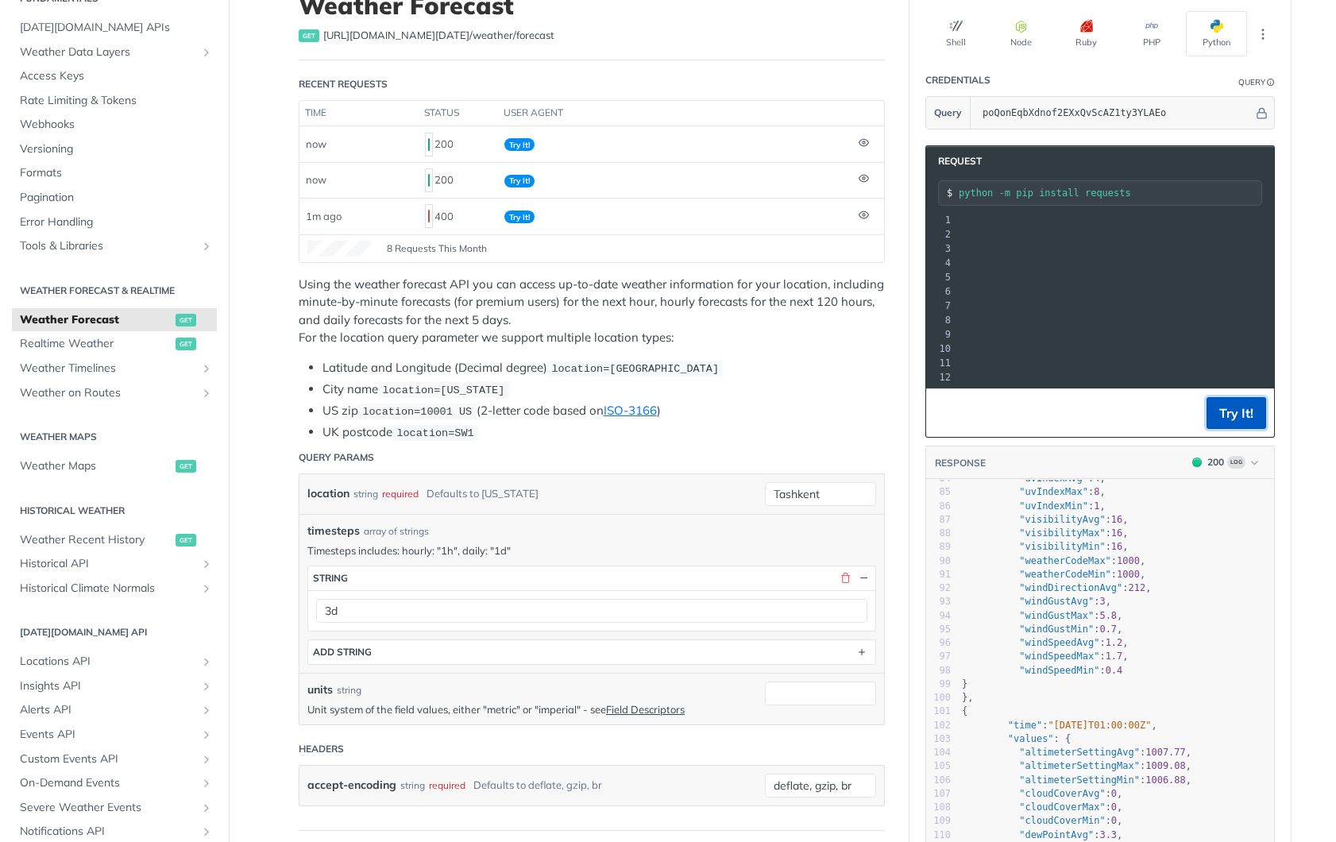
click at [1238, 411] on button "Try It!" at bounding box center [1237, 413] width 60 height 32
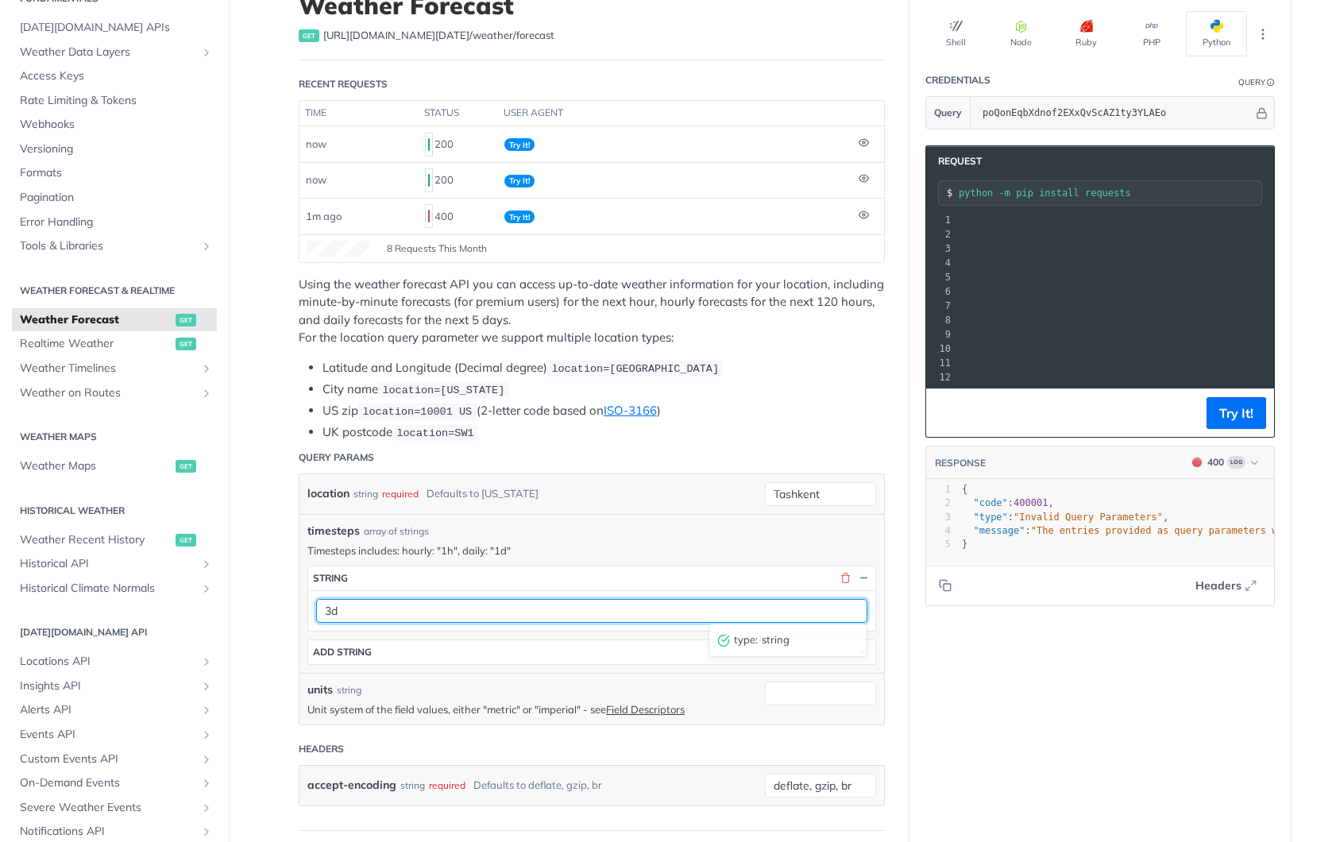
click at [371, 610] on input "3d" at bounding box center [591, 611] width 551 height 24
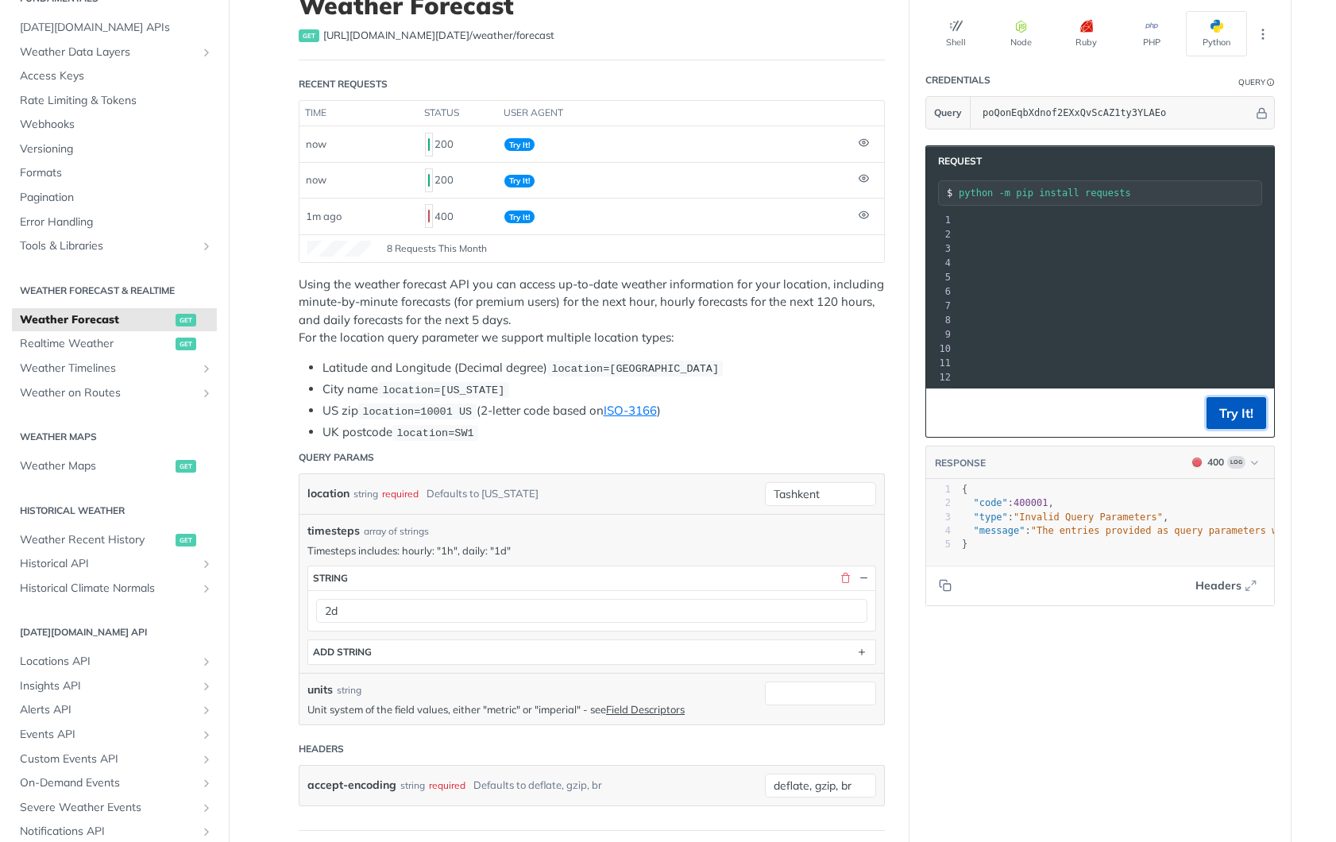
click at [1235, 414] on button "Try It!" at bounding box center [1237, 413] width 60 height 32
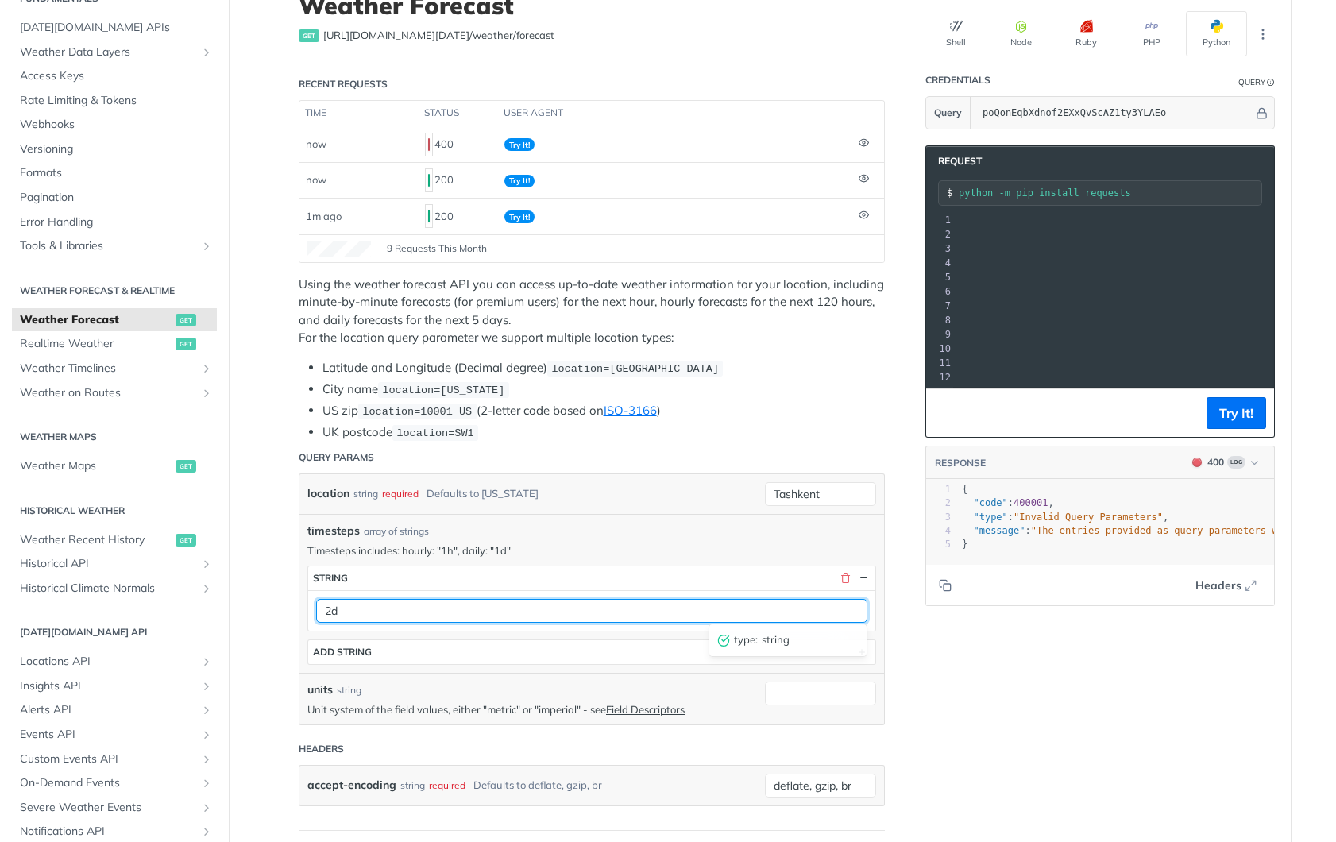
drag, startPoint x: 330, startPoint y: 610, endPoint x: 311, endPoint y: 610, distance: 19.9
click at [311, 609] on div "2d type : string" at bounding box center [591, 610] width 567 height 41
type input "1d"
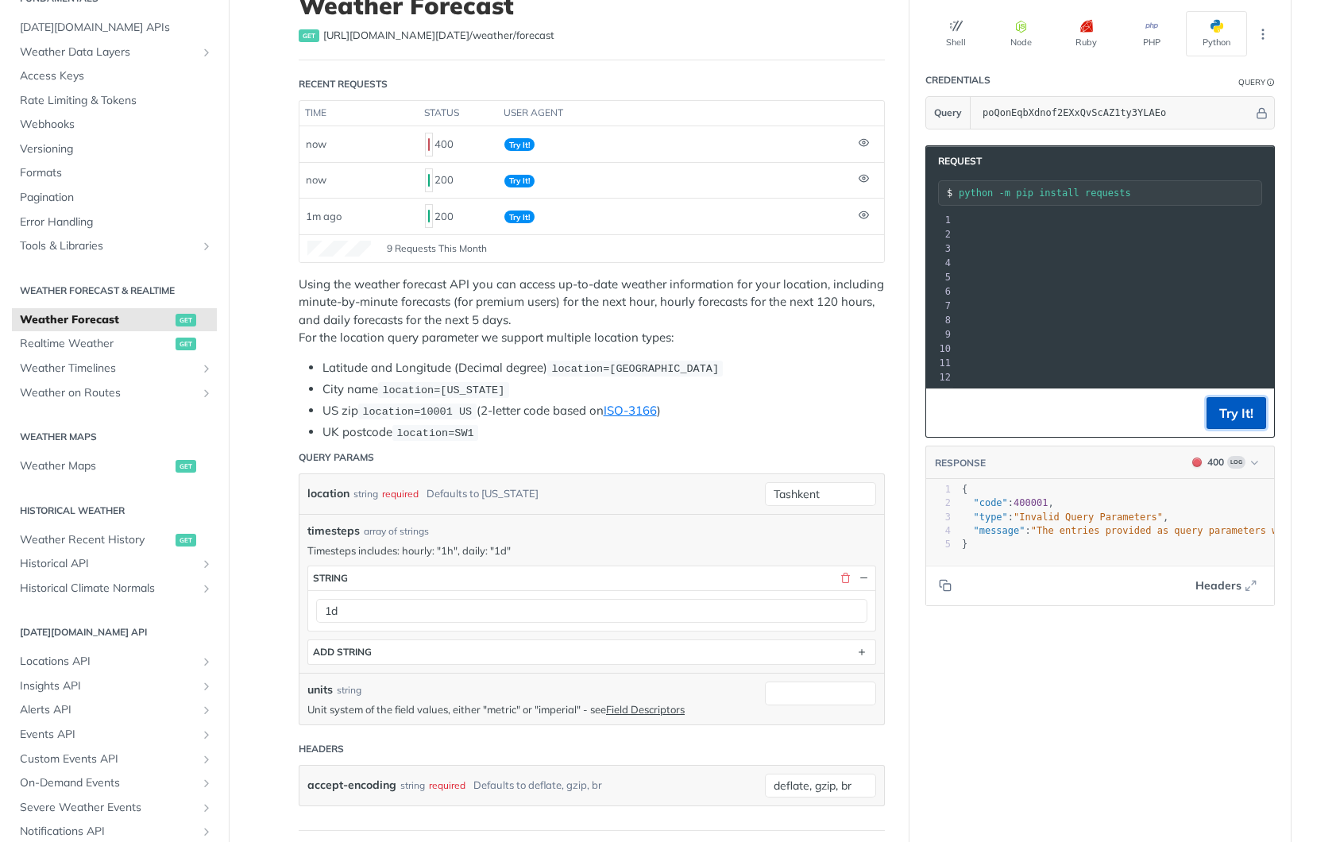
click at [1227, 413] on button "Try It!" at bounding box center [1237, 413] width 60 height 32
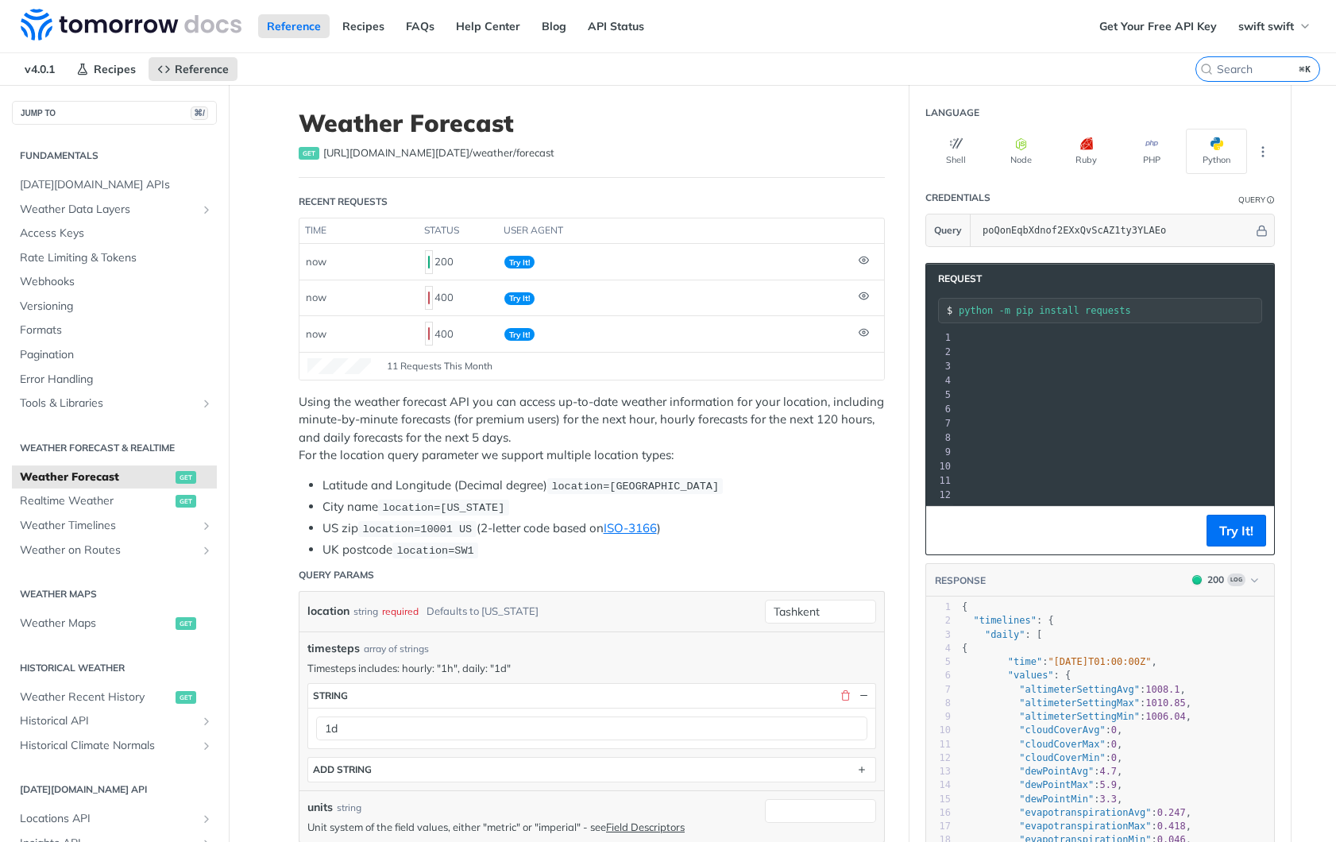
scroll to position [0, 303]
